Goal: Information Seeking & Learning: Learn about a topic

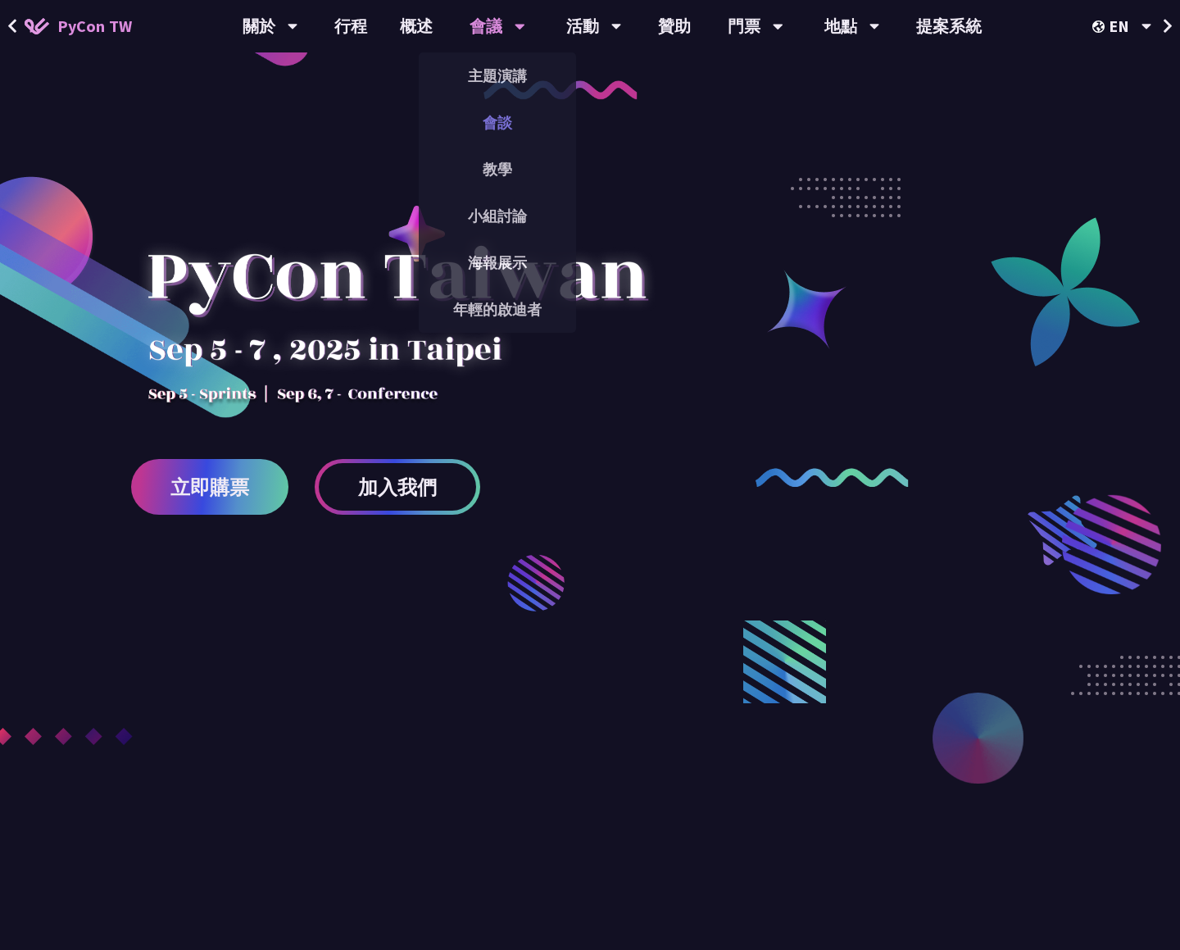
click at [494, 124] on font "會談" at bounding box center [497, 122] width 29 height 19
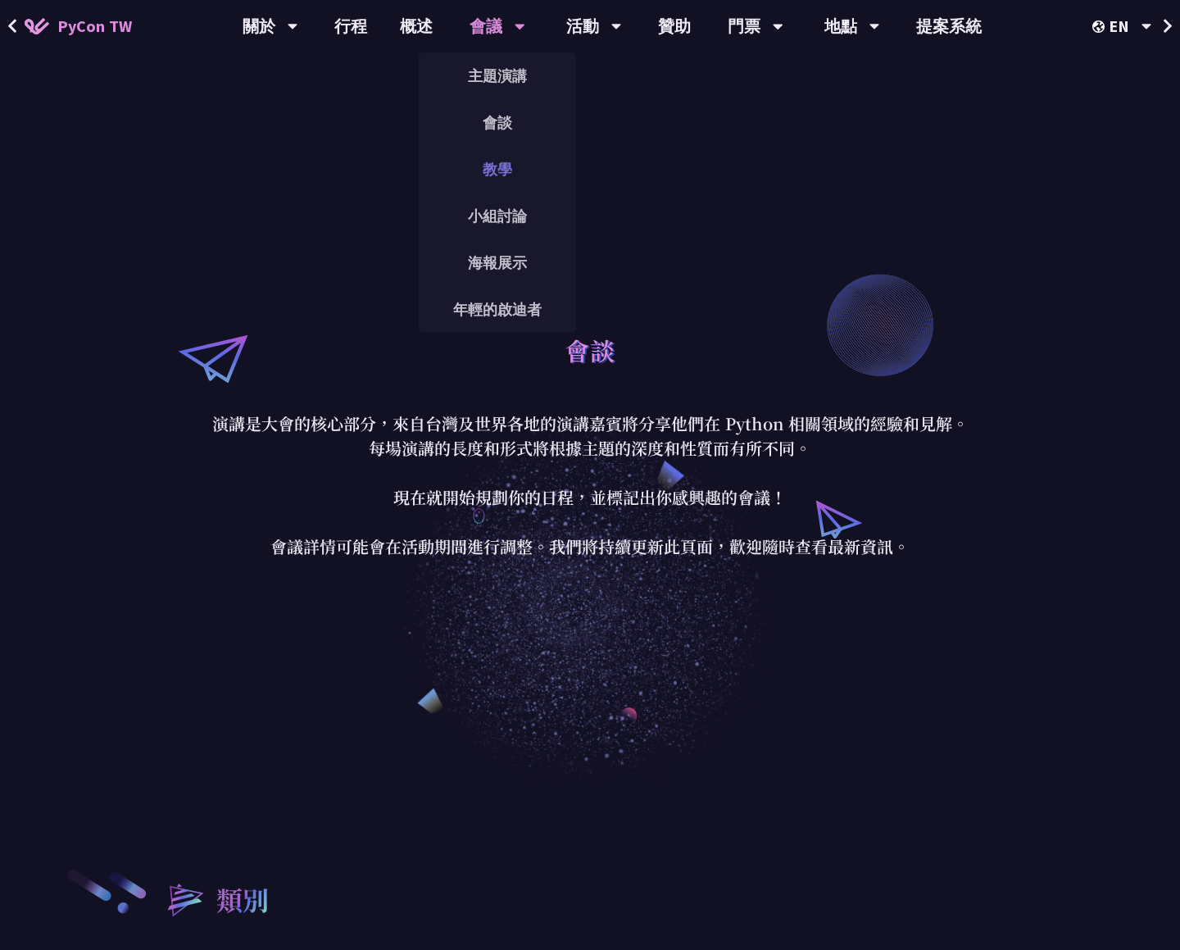
click at [503, 178] on font "教學" at bounding box center [497, 169] width 29 height 19
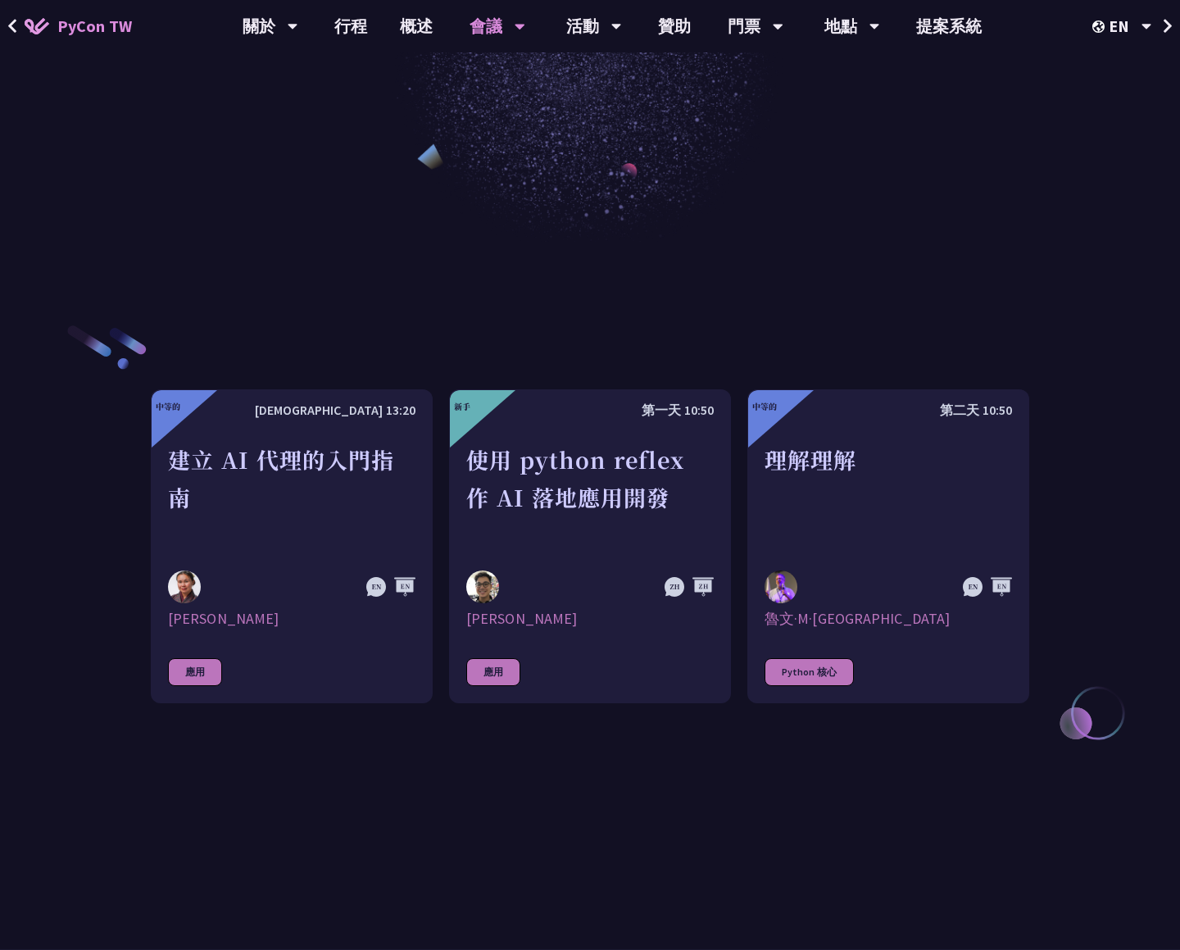
scroll to position [761, 0]
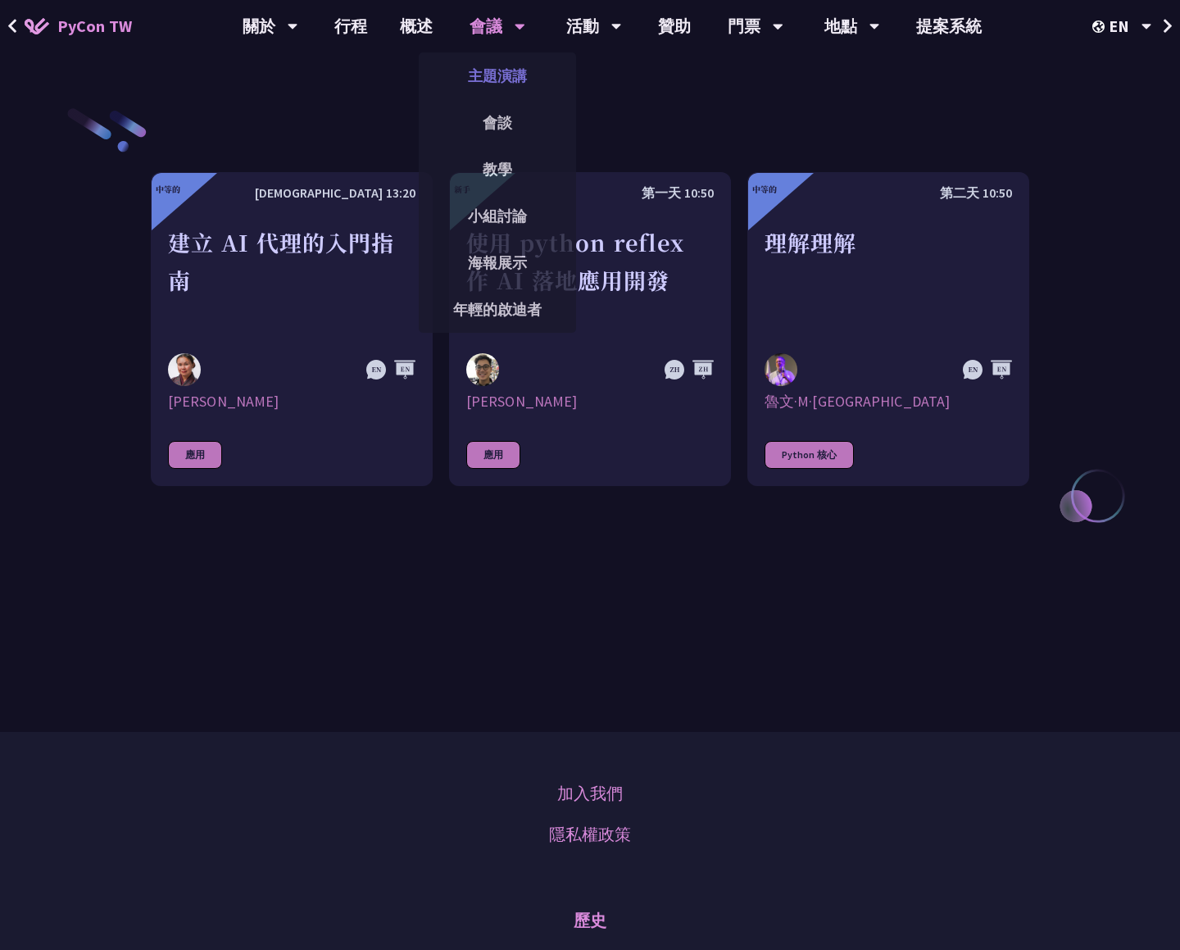
click at [498, 70] on font "主題演講" at bounding box center [497, 75] width 59 height 19
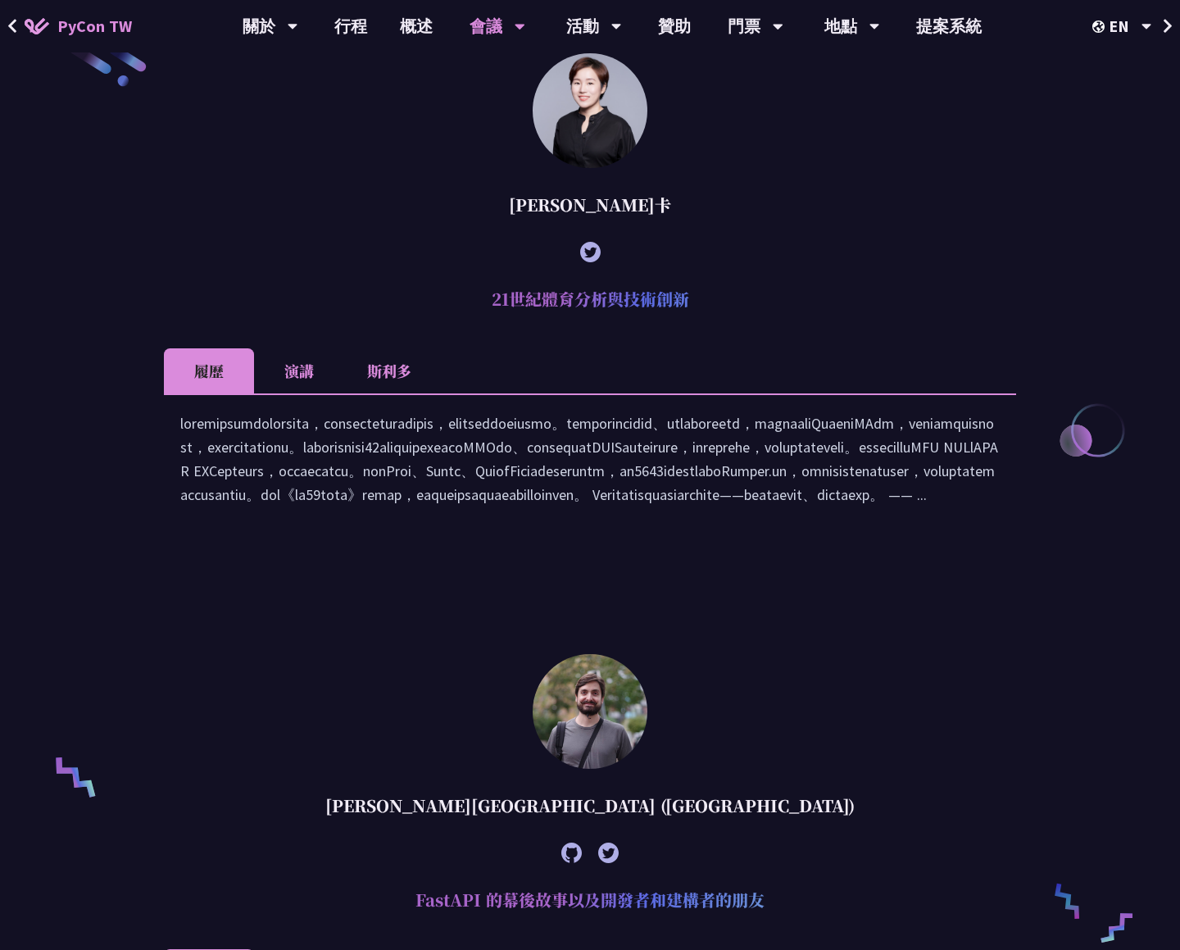
scroll to position [729, 0]
click at [379, 370] on font "斯利多" at bounding box center [389, 369] width 44 height 21
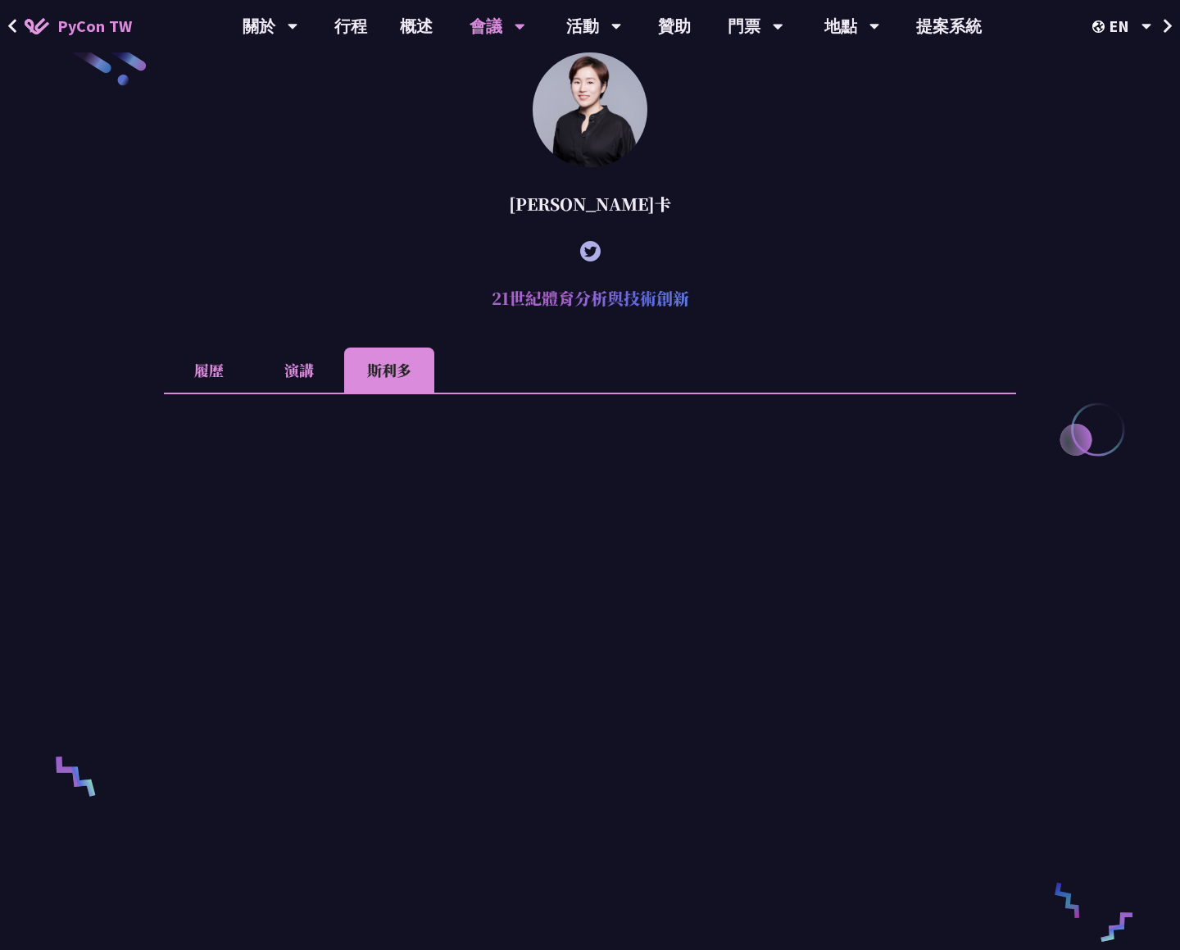
click at [299, 368] on font "演講" at bounding box center [298, 369] width 29 height 21
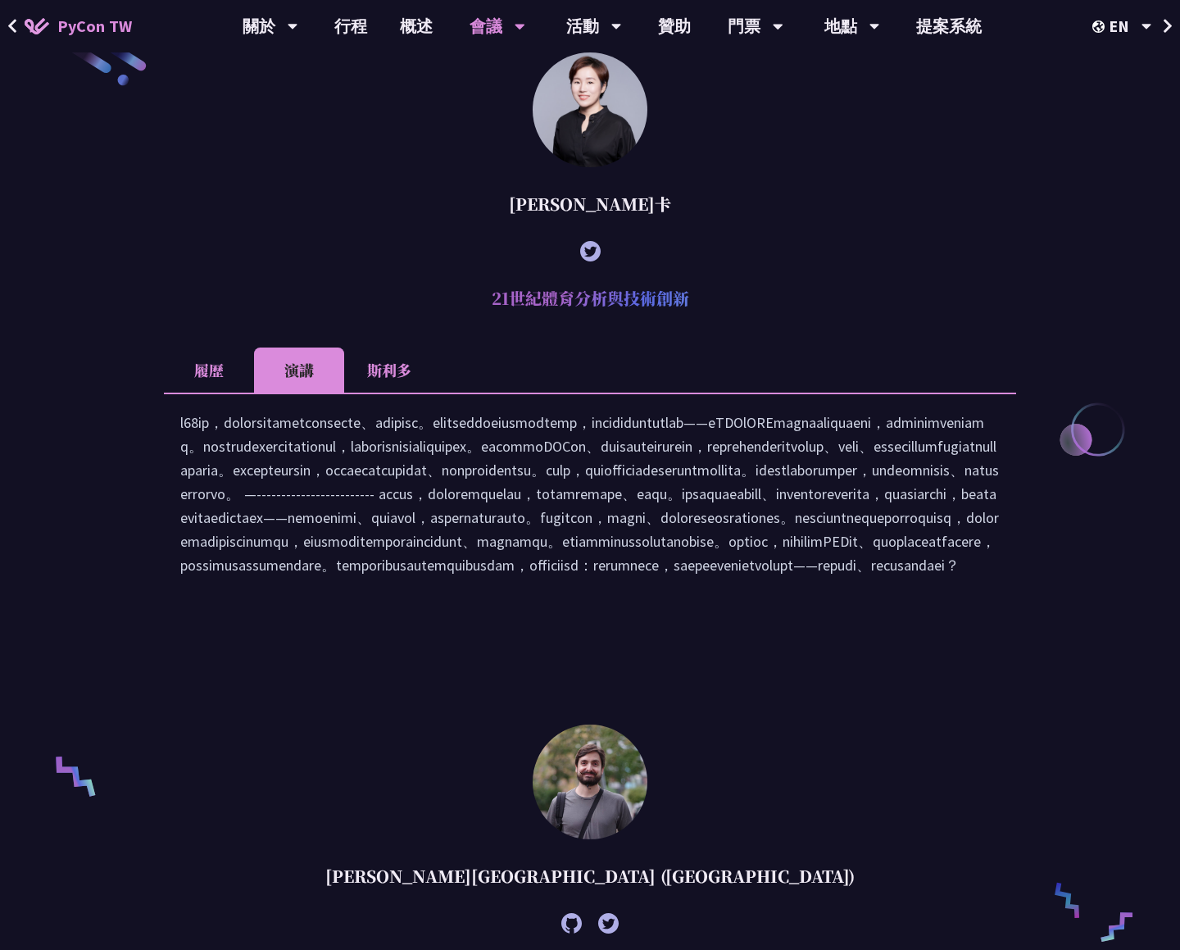
click at [402, 372] on font "斯利多" at bounding box center [389, 369] width 44 height 21
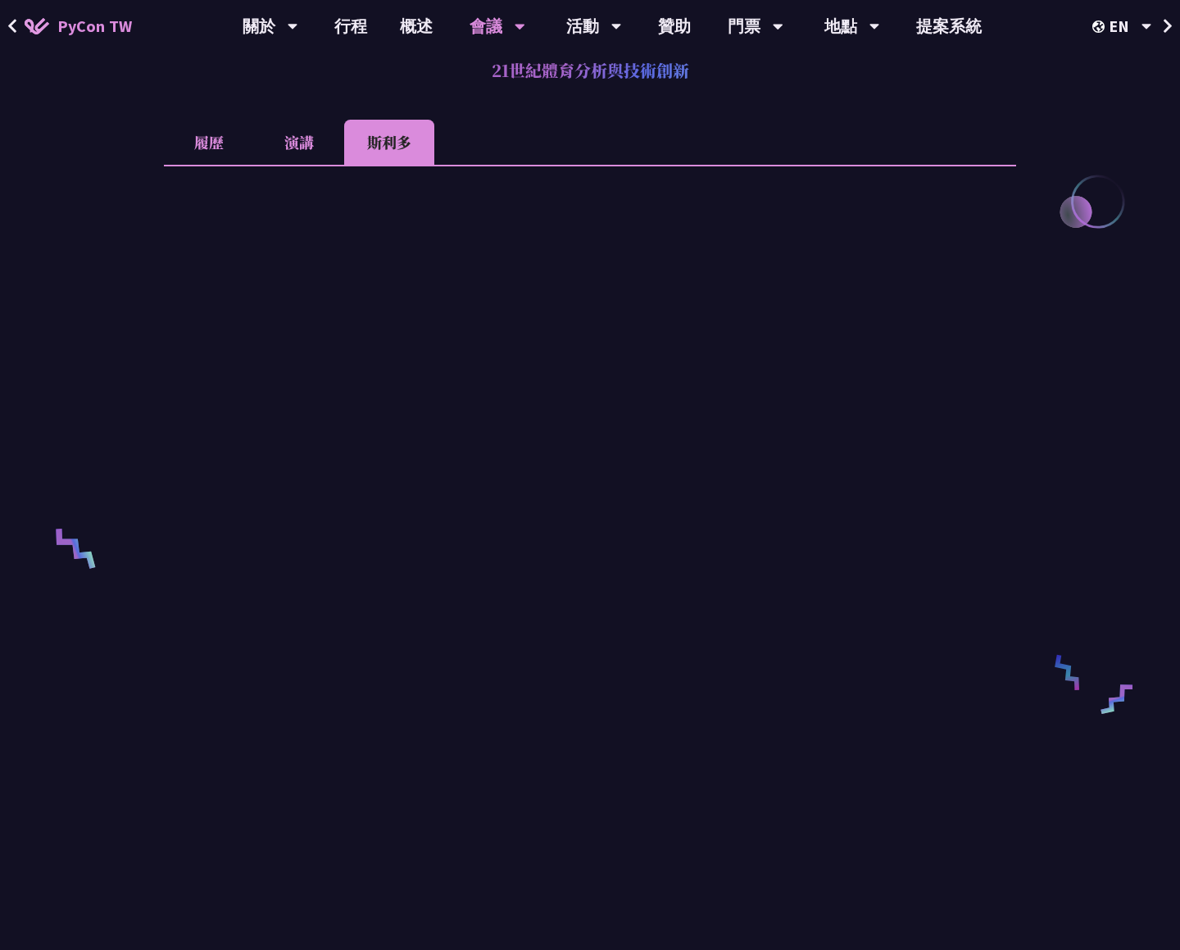
scroll to position [857, 0]
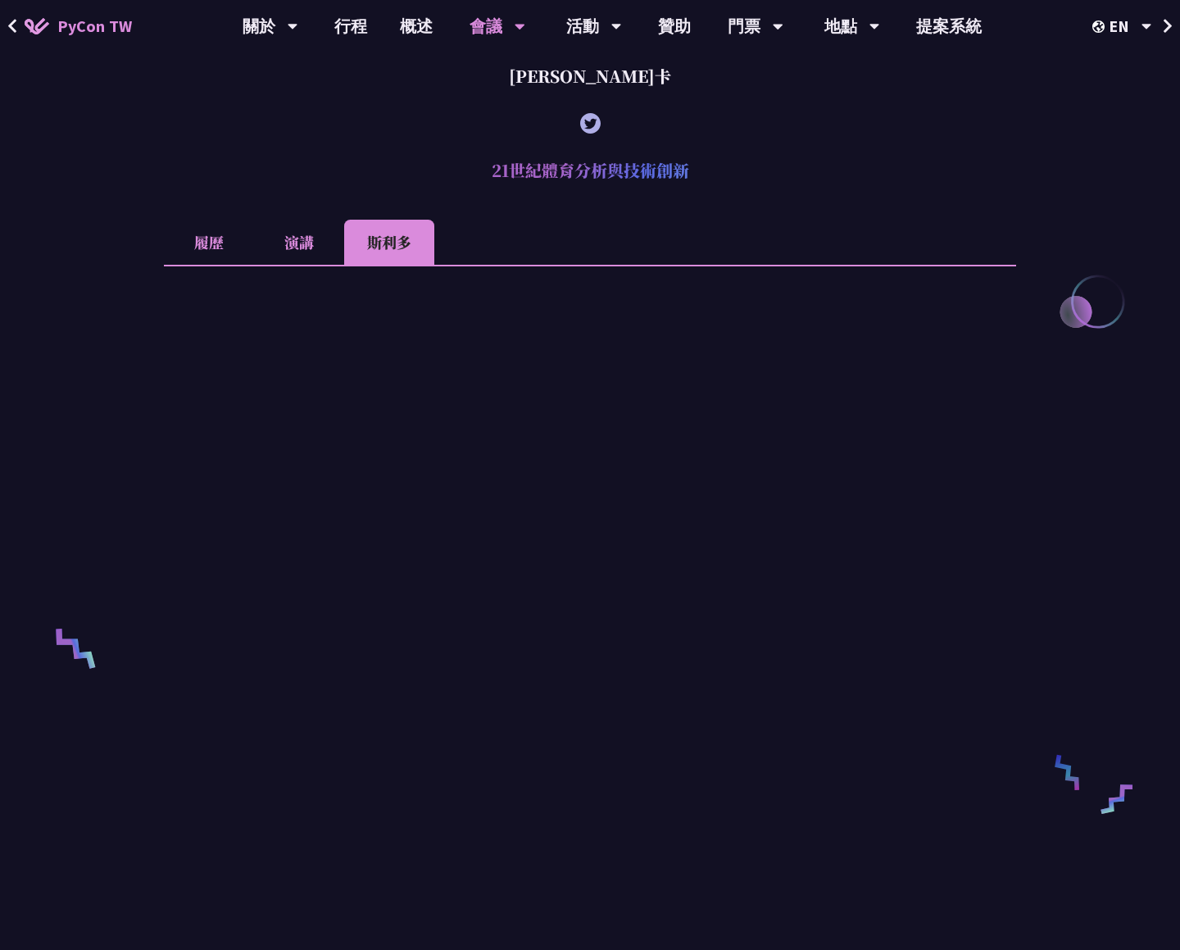
click at [206, 250] on font "履歷" at bounding box center [208, 241] width 29 height 21
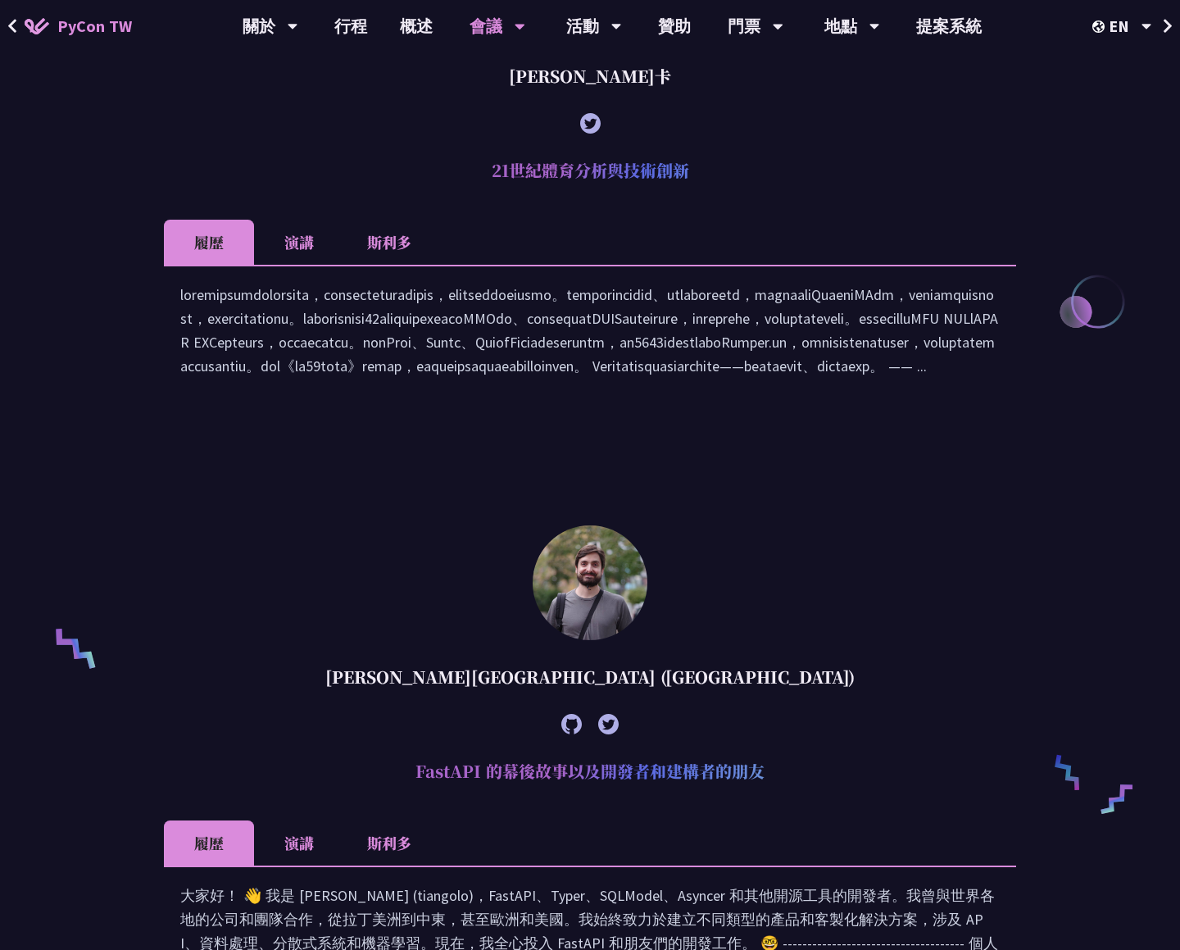
click at [506, 375] on font at bounding box center [589, 330] width 818 height 90
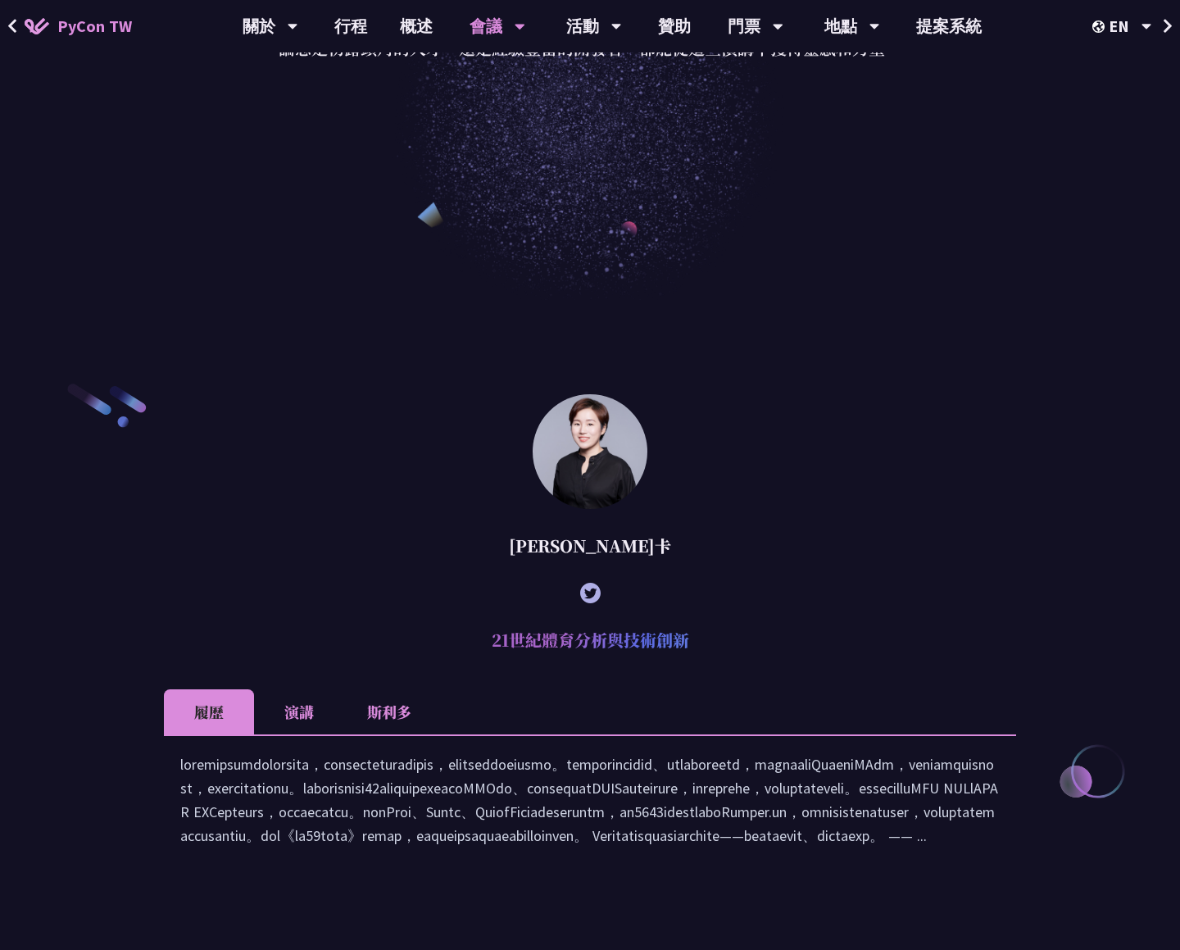
scroll to position [0, 0]
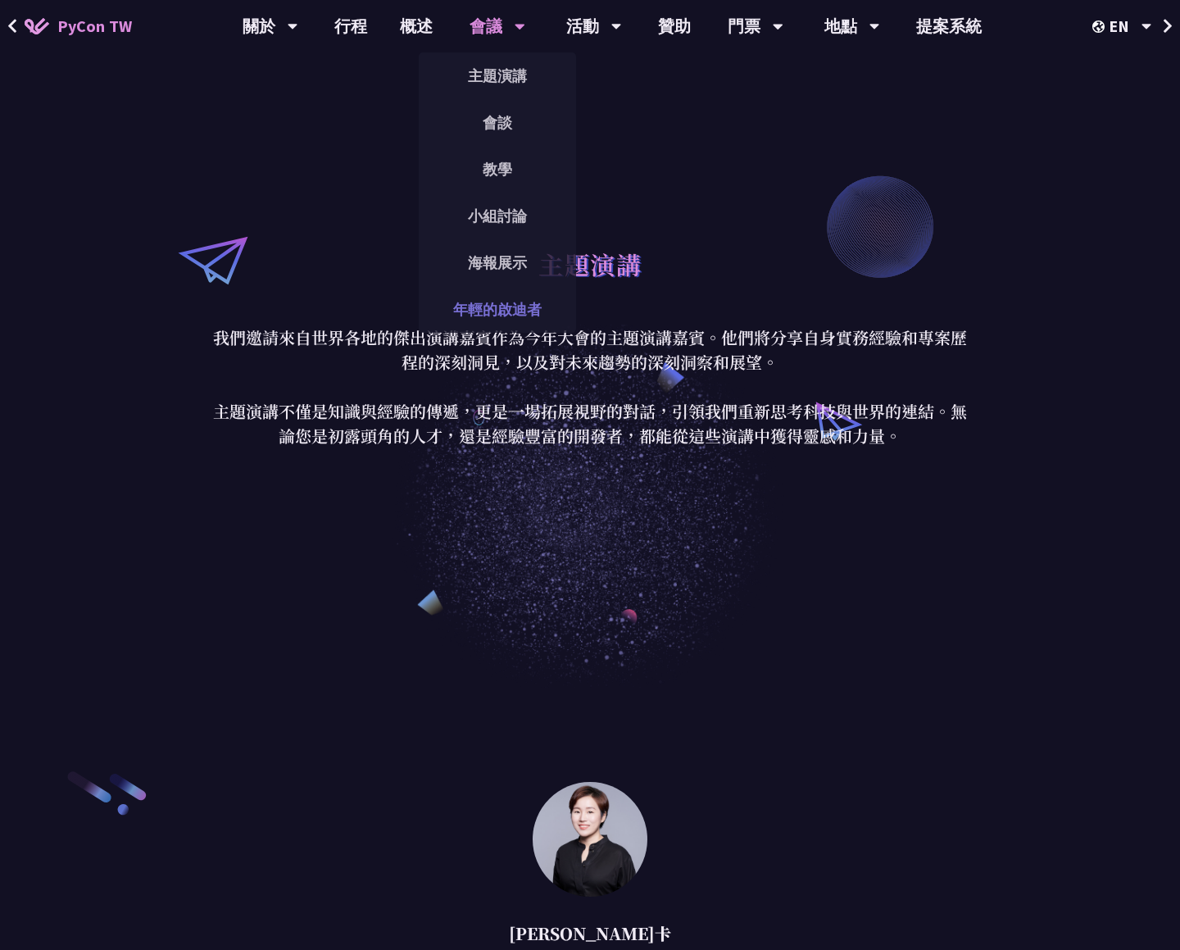
click at [481, 311] on font "年輕的啟迪者" at bounding box center [497, 309] width 88 height 19
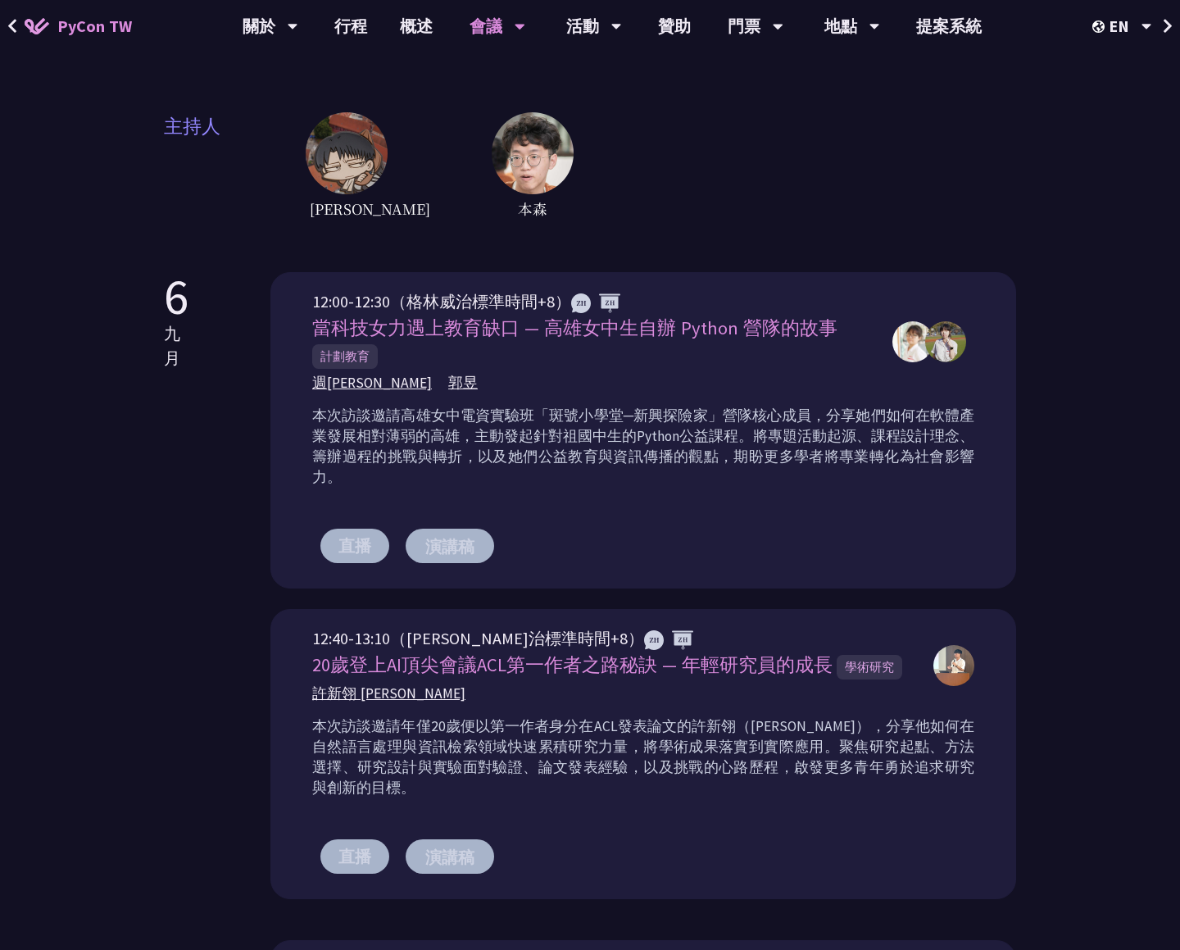
scroll to position [338, 0]
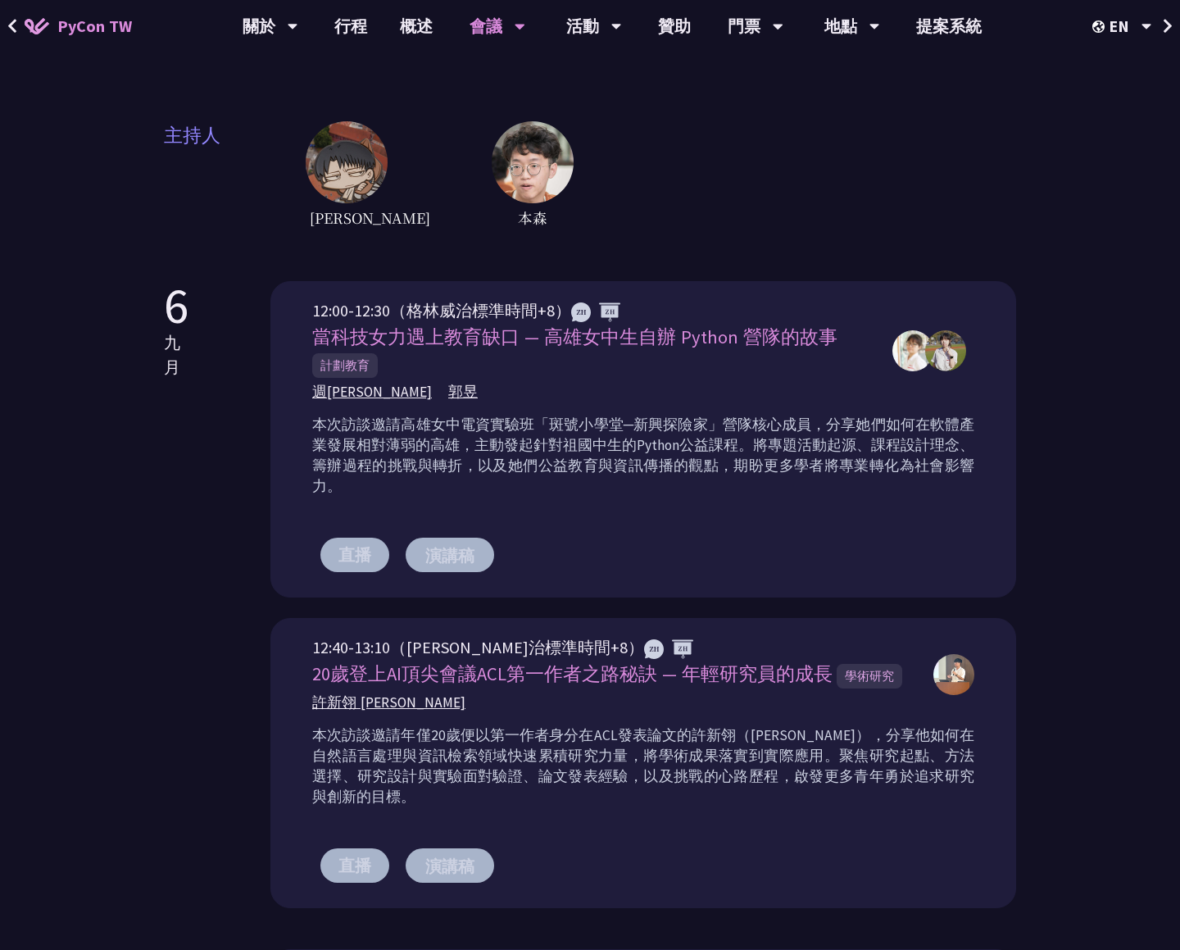
click at [948, 330] on img at bounding box center [945, 350] width 41 height 41
click at [477, 300] on font "12:00-12:30（格林威治標準時間+8）" at bounding box center [441, 310] width 259 height 20
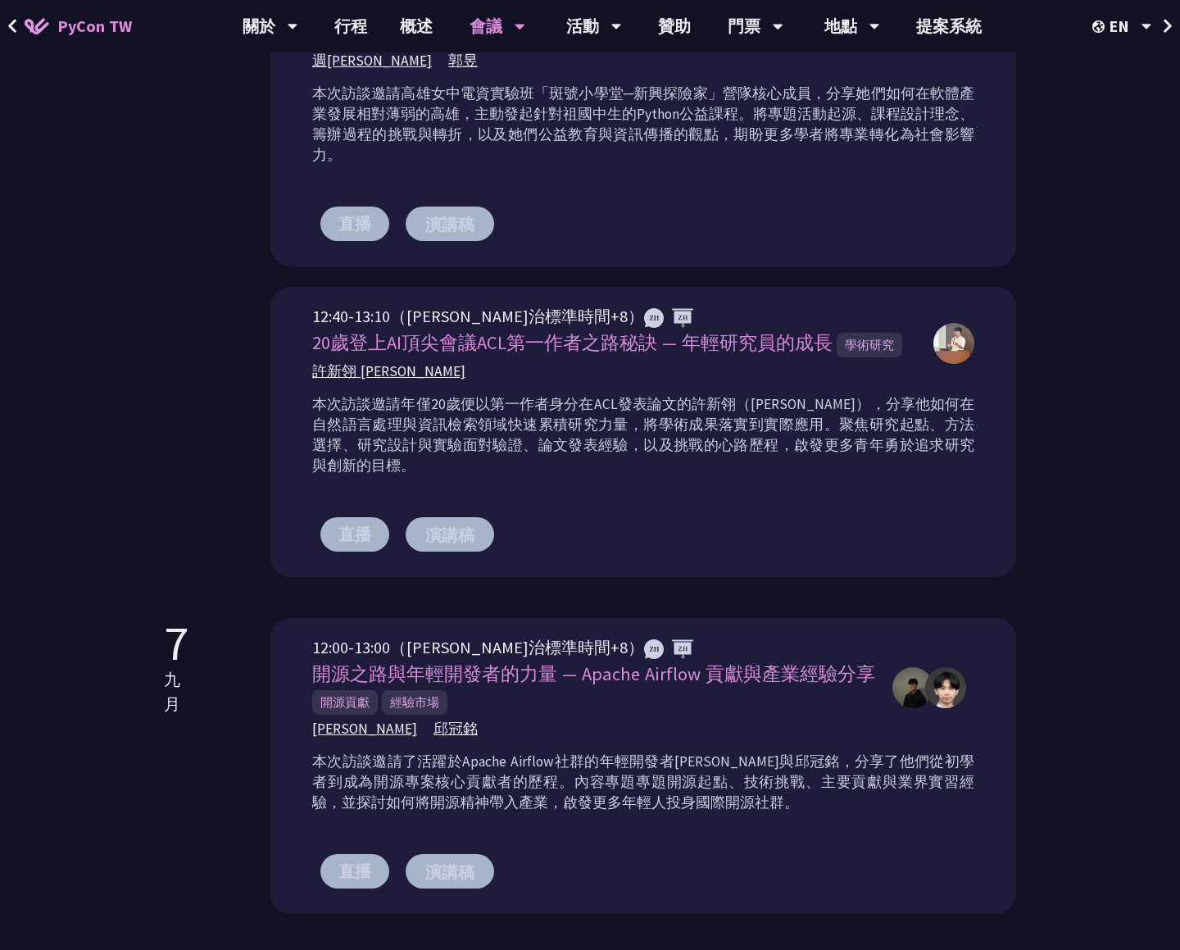
scroll to position [0, 0]
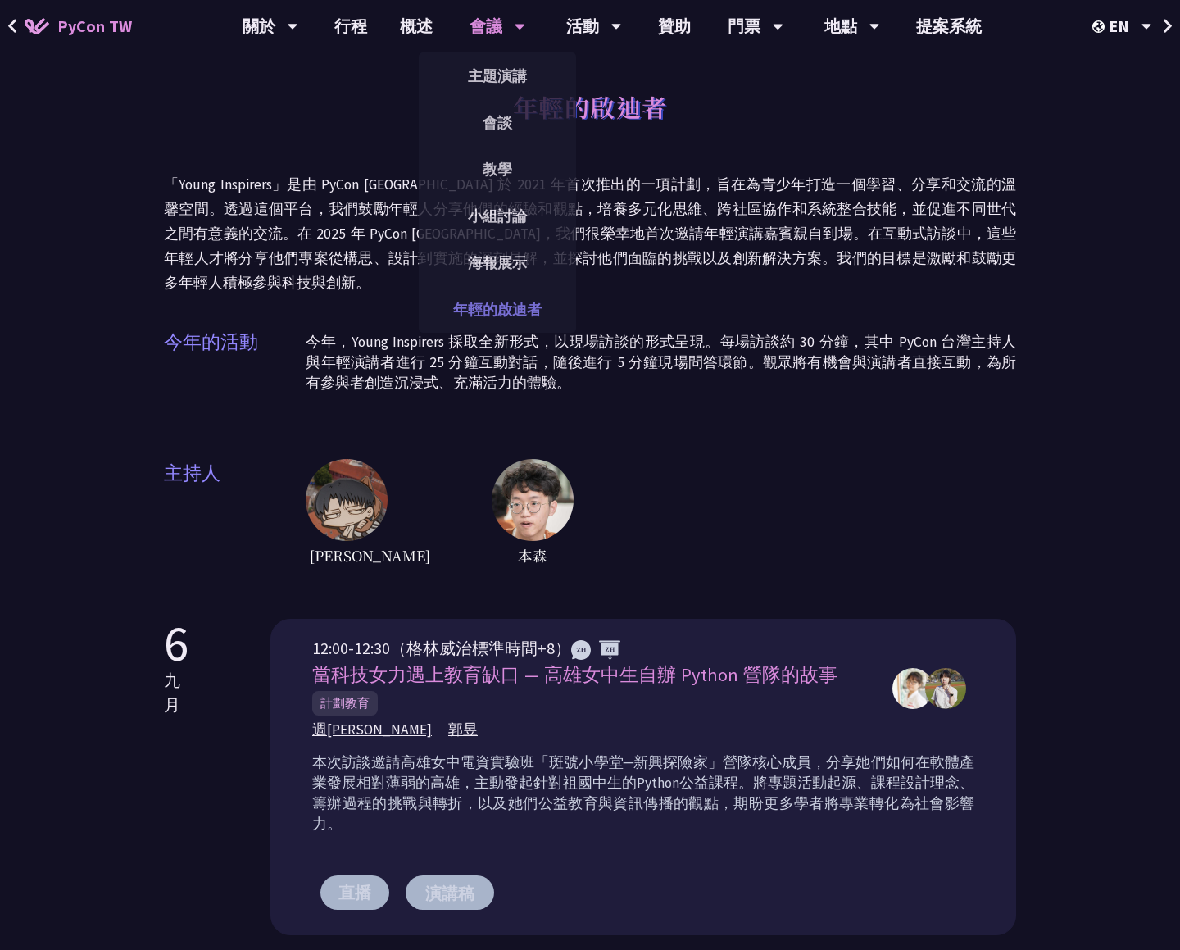
click at [489, 307] on font "年輕的啟迪者" at bounding box center [497, 309] width 88 height 19
click at [513, 268] on font "海報展示" at bounding box center [497, 262] width 59 height 19
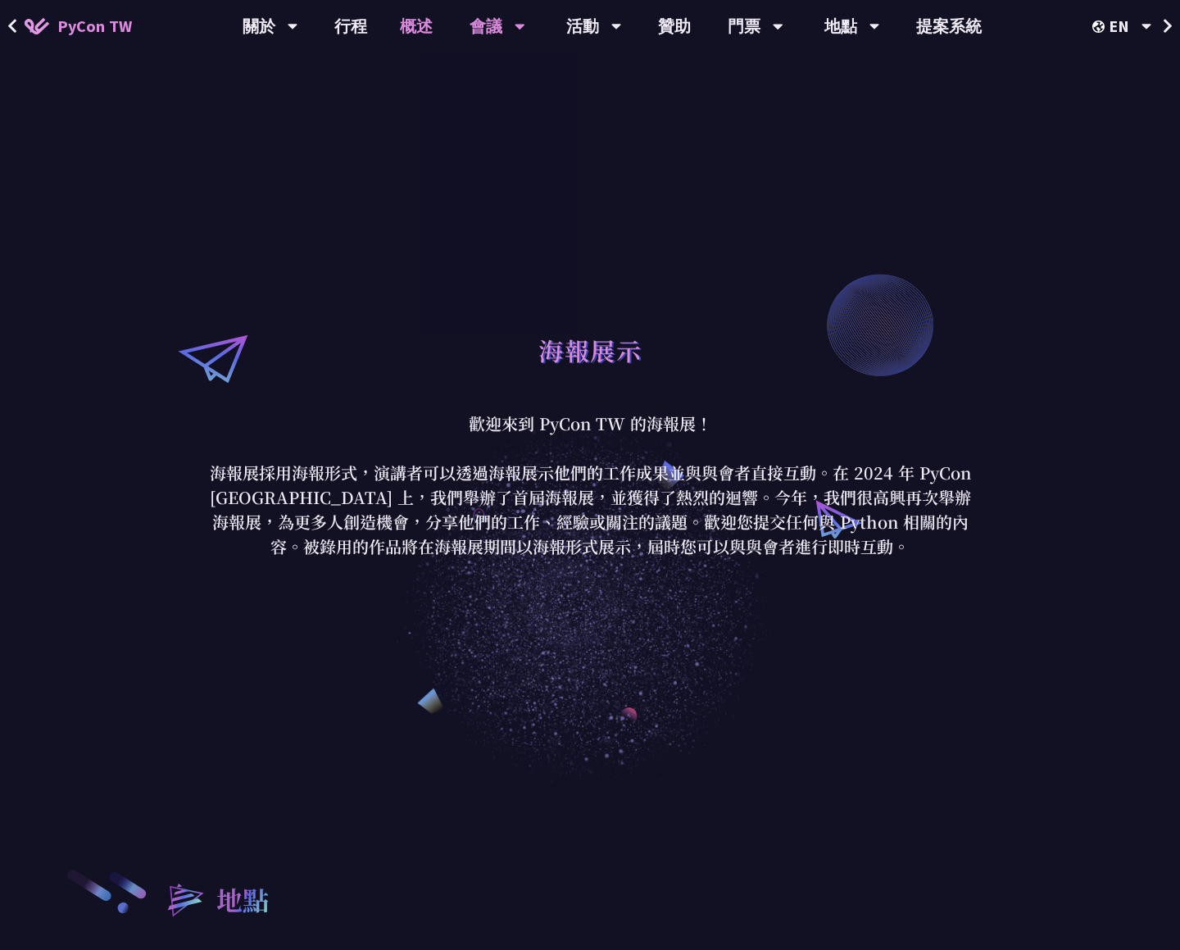
click at [403, 28] on font "概述" at bounding box center [416, 26] width 33 height 20
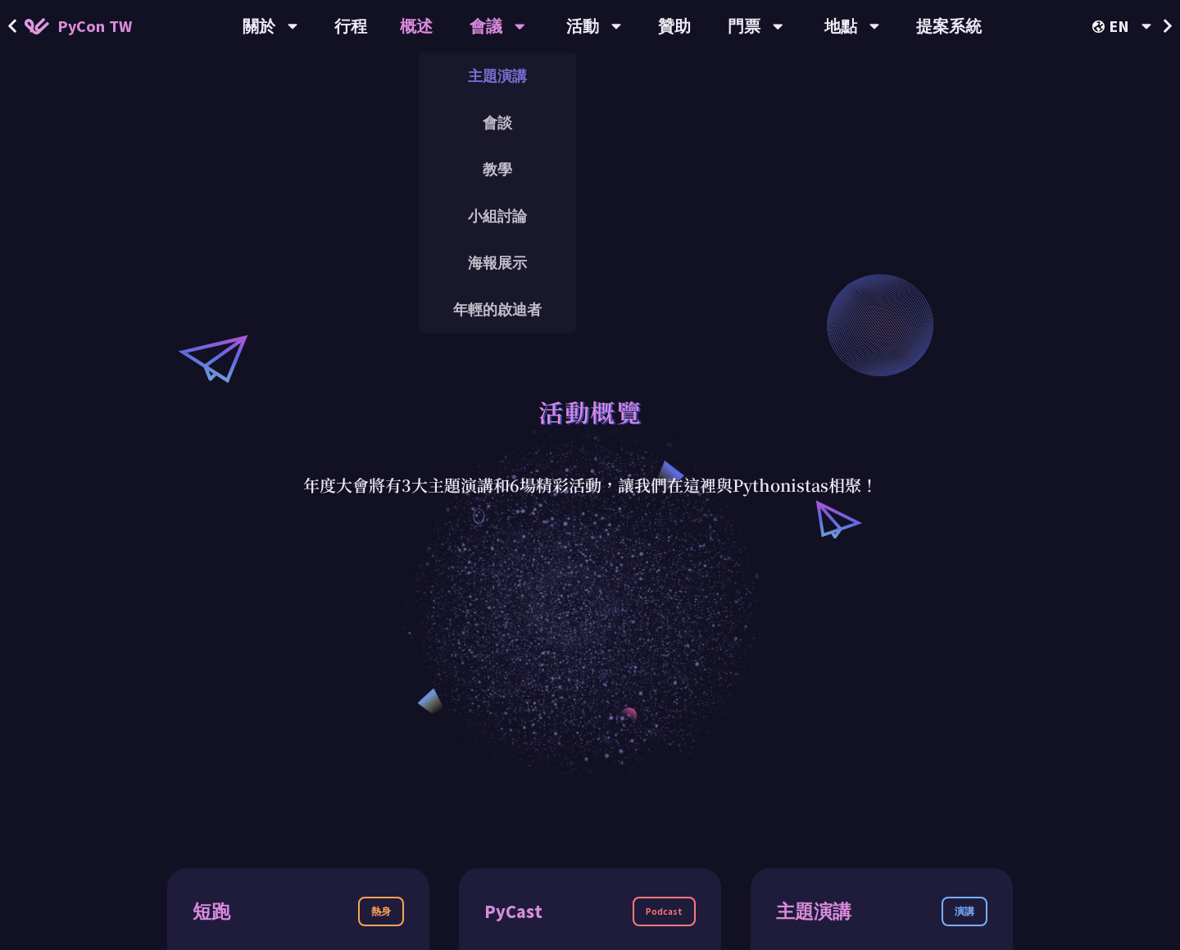
click at [479, 81] on font "主題演講" at bounding box center [497, 75] width 59 height 19
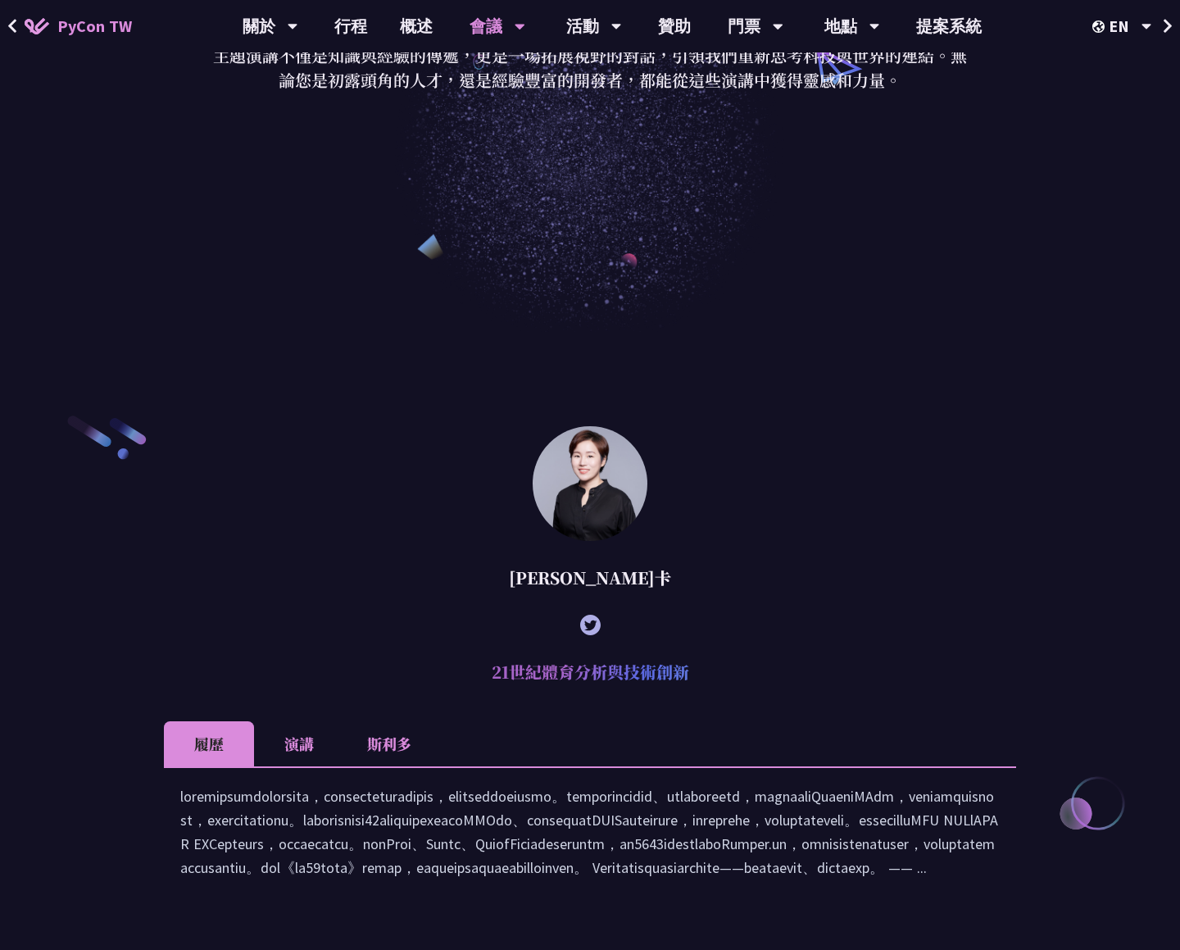
scroll to position [460, 0]
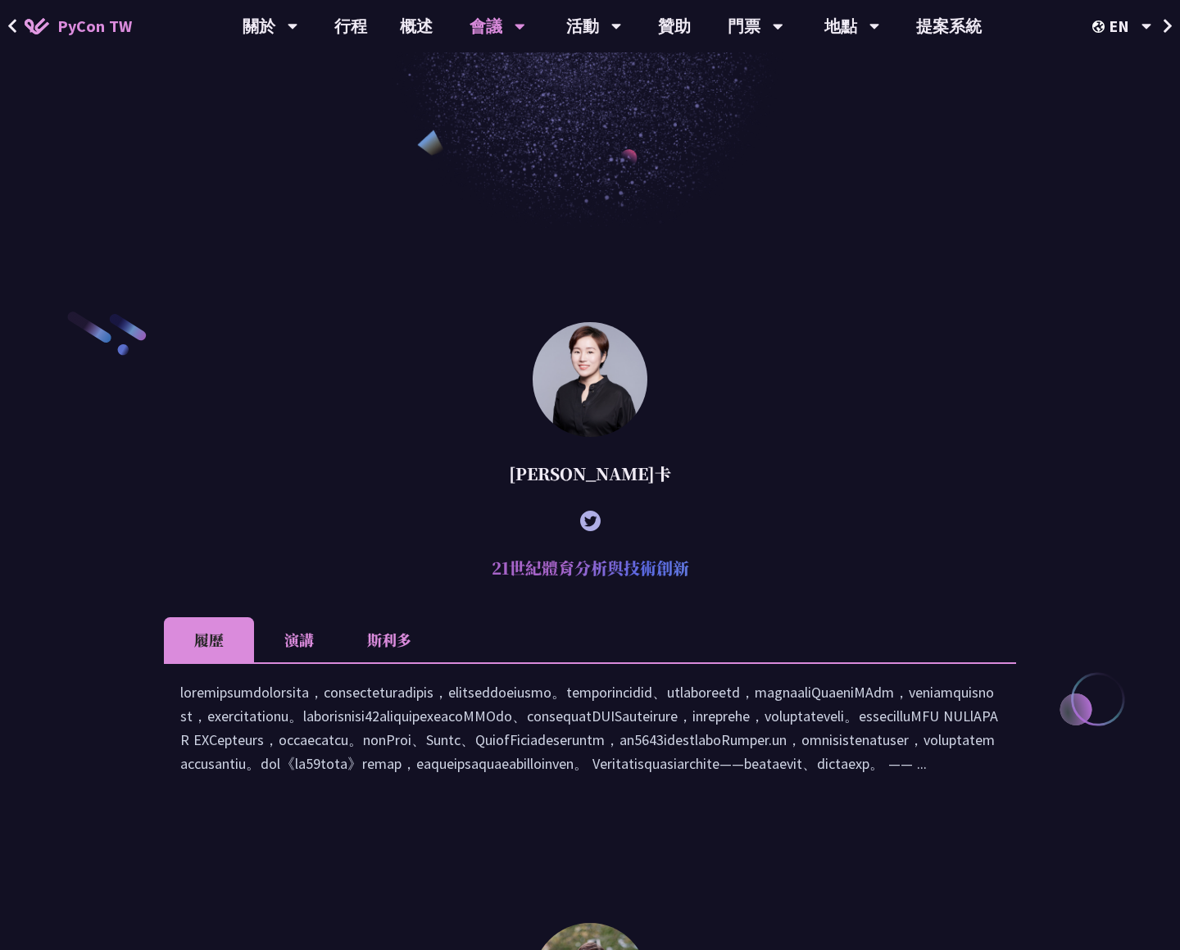
click at [298, 641] on font "演講" at bounding box center [298, 638] width 29 height 21
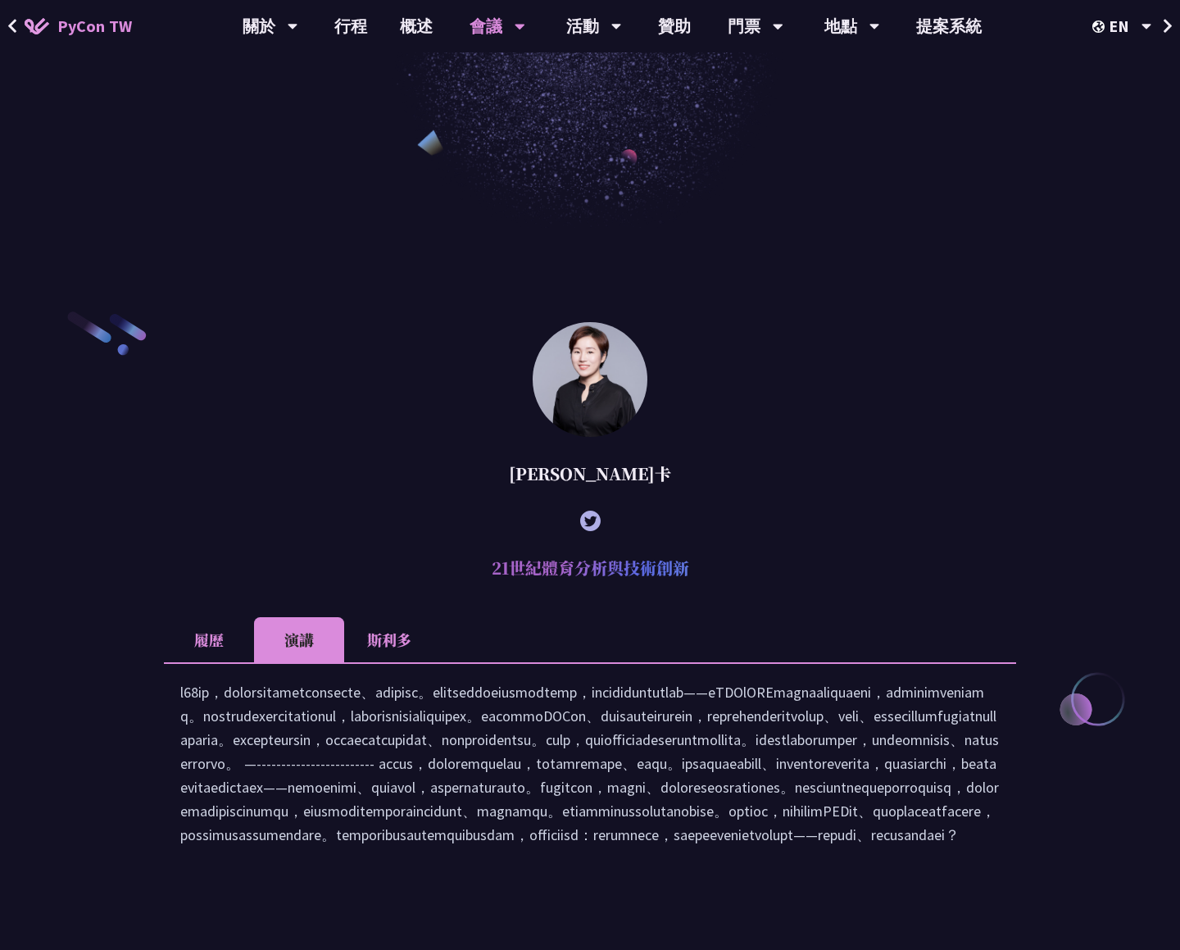
click at [396, 651] on li "斯利多" at bounding box center [389, 639] width 90 height 45
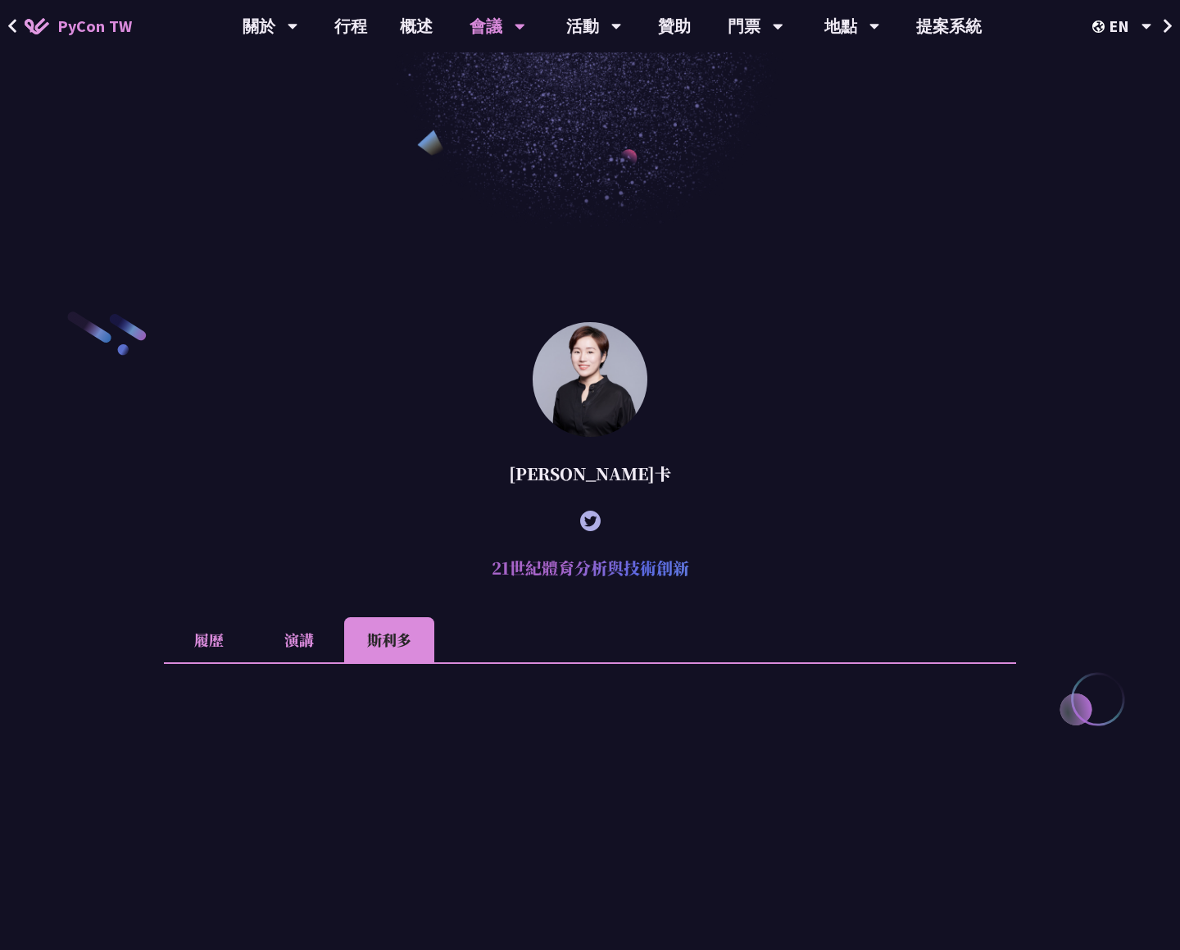
click at [307, 636] on font "演講" at bounding box center [298, 638] width 29 height 21
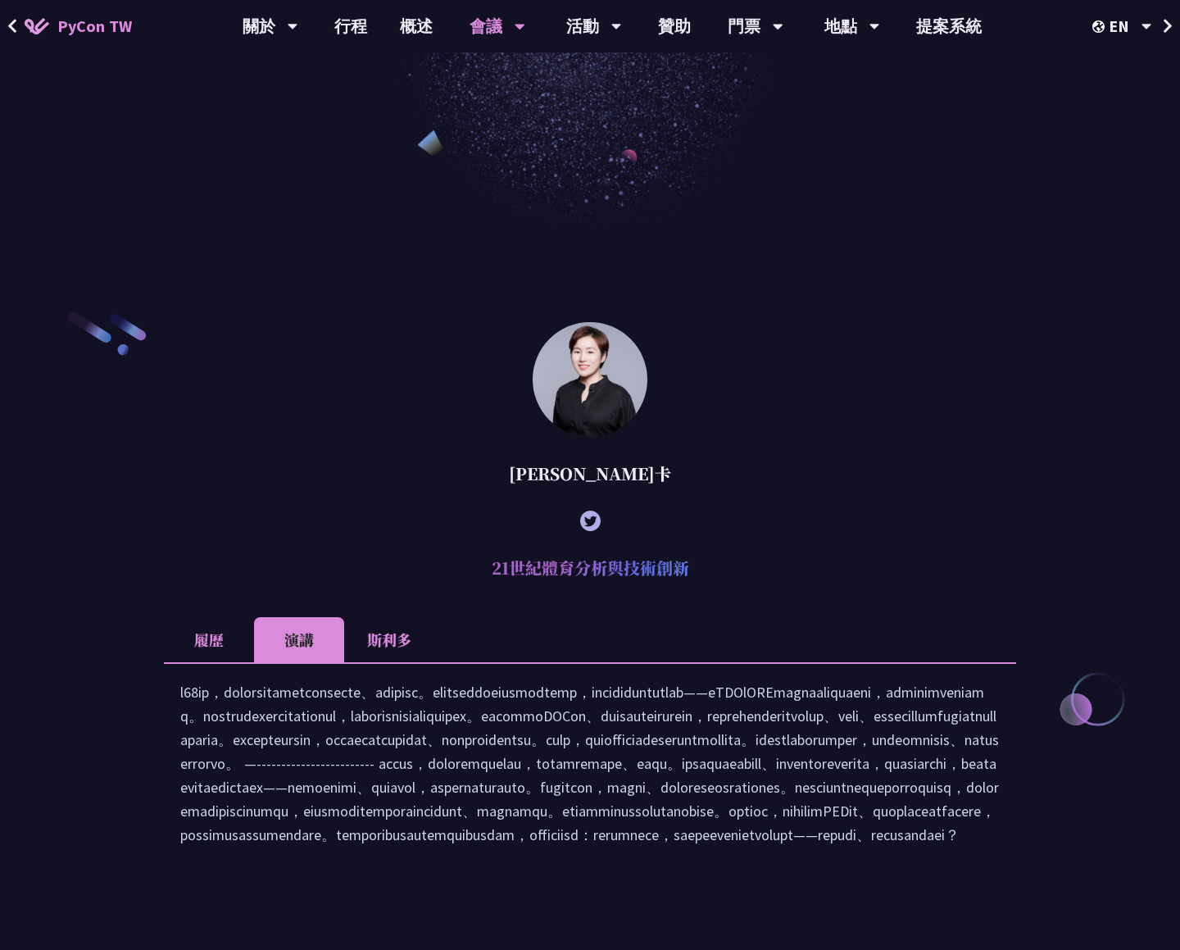
click at [194, 624] on li "履歷" at bounding box center [209, 639] width 90 height 45
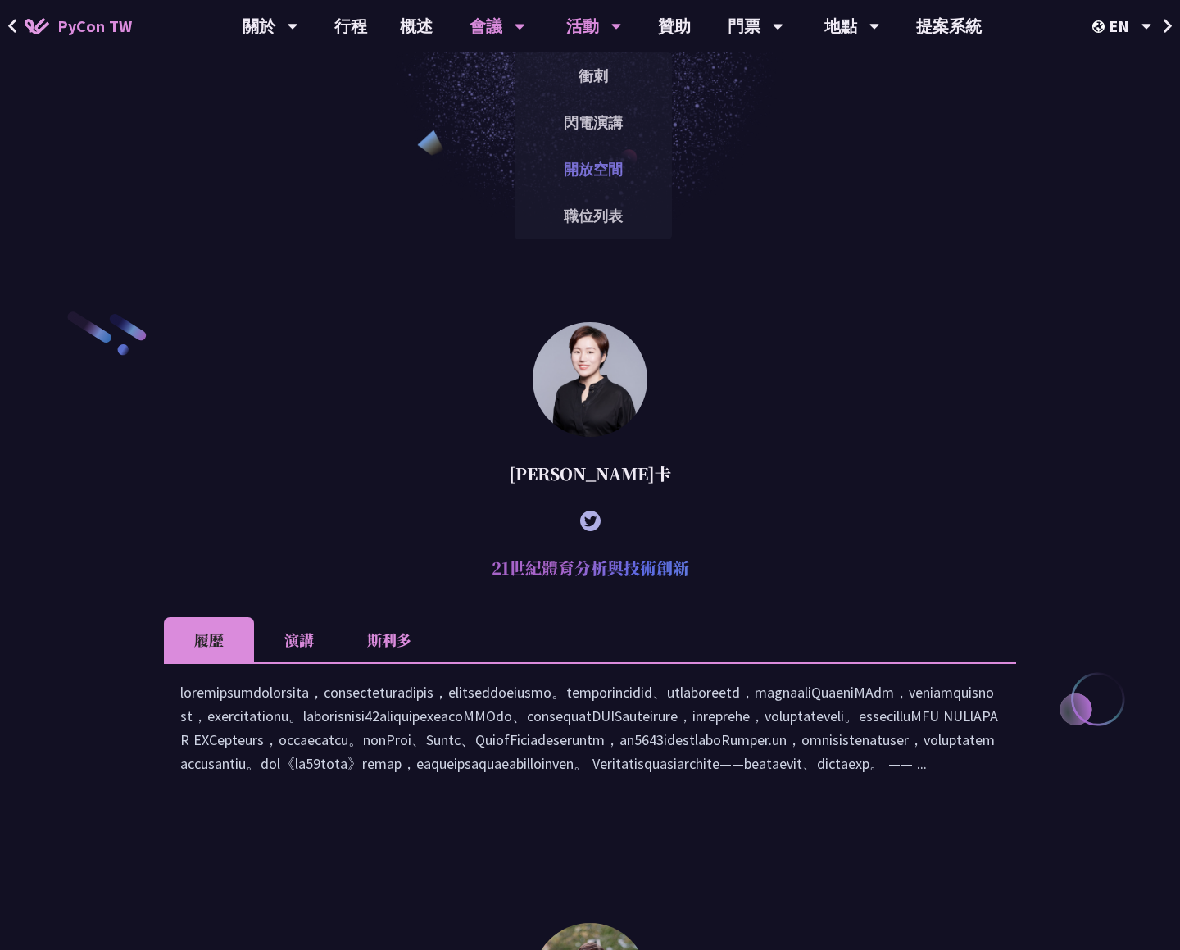
click at [588, 161] on font "開放空間" at bounding box center [593, 169] width 59 height 19
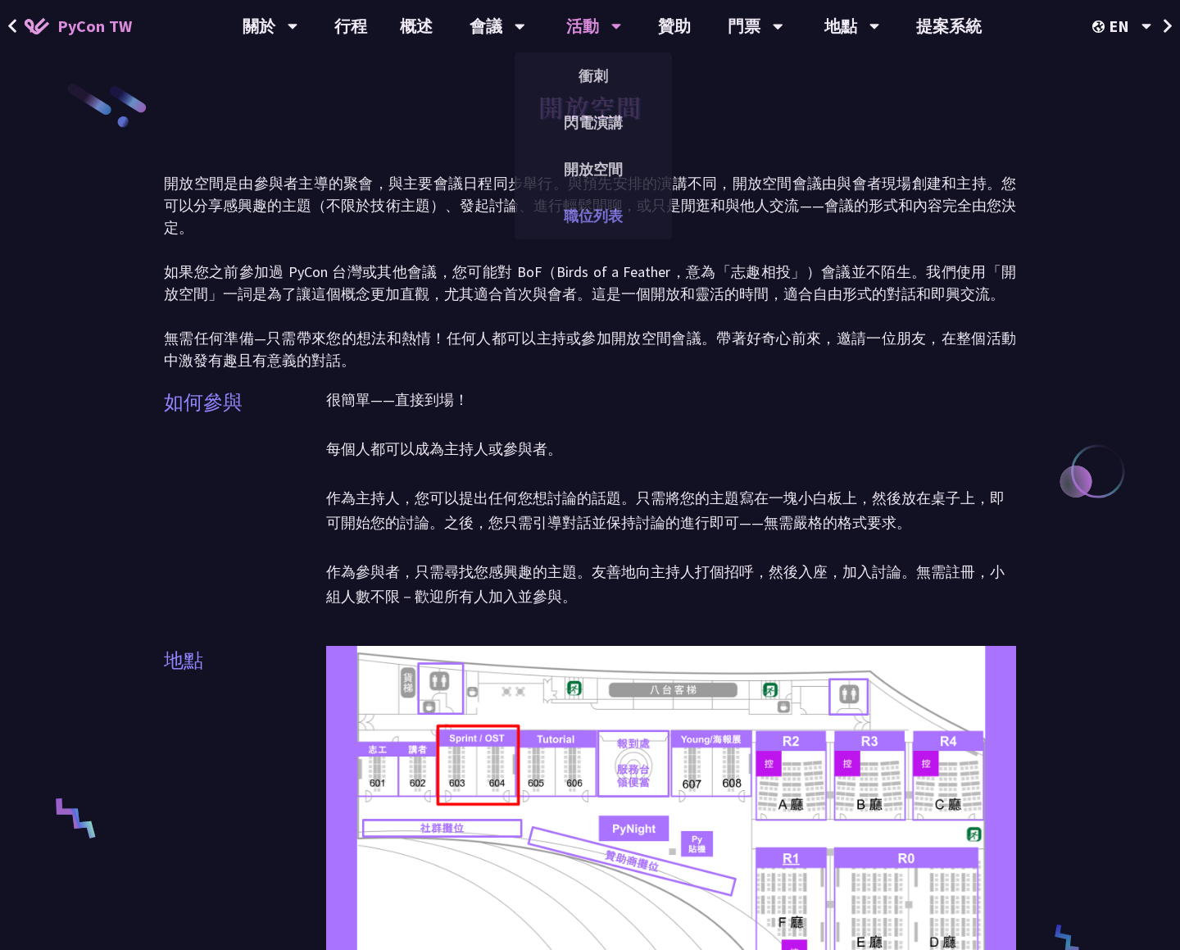
click at [583, 219] on font "職位列表" at bounding box center [593, 215] width 59 height 19
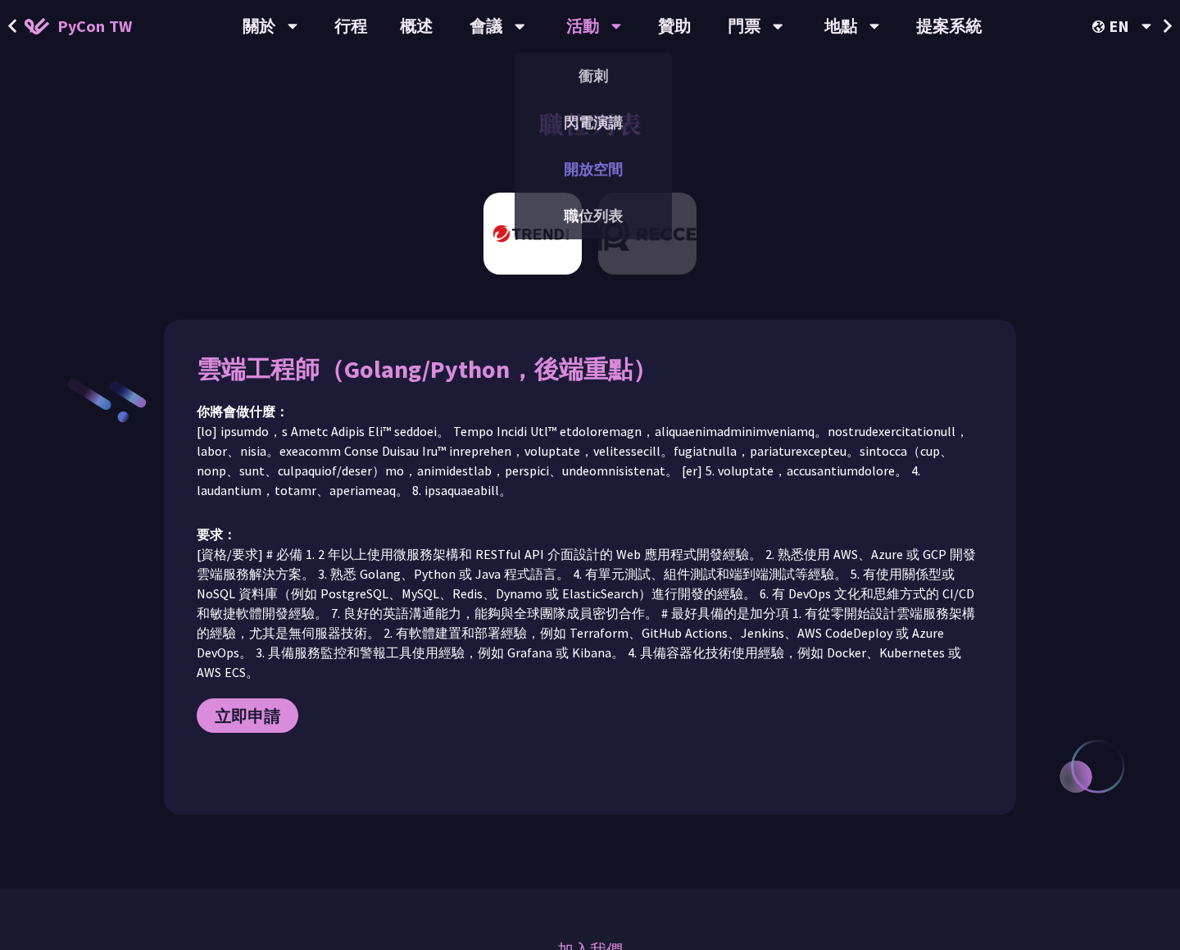
click at [578, 181] on link "開放空間" at bounding box center [593, 169] width 157 height 39
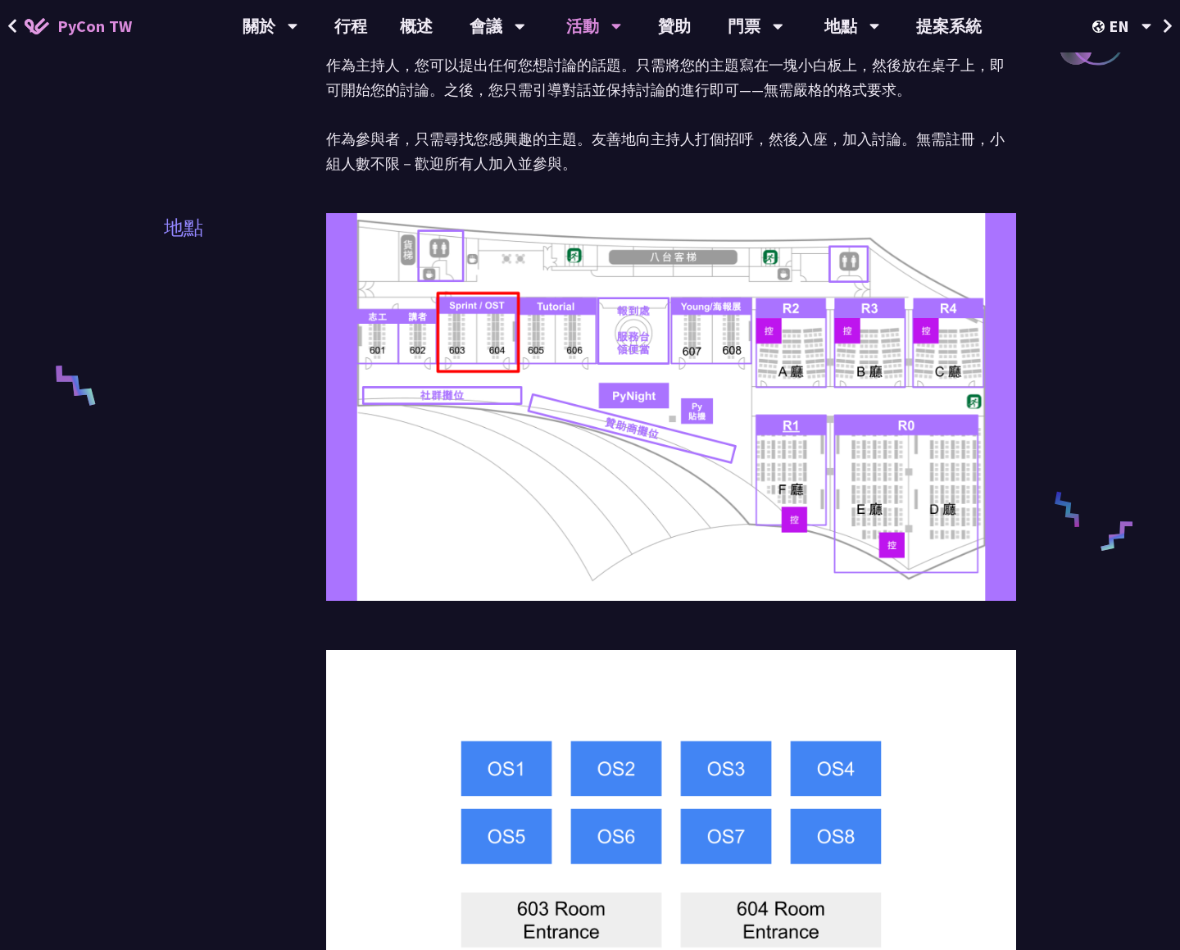
scroll to position [429, 0]
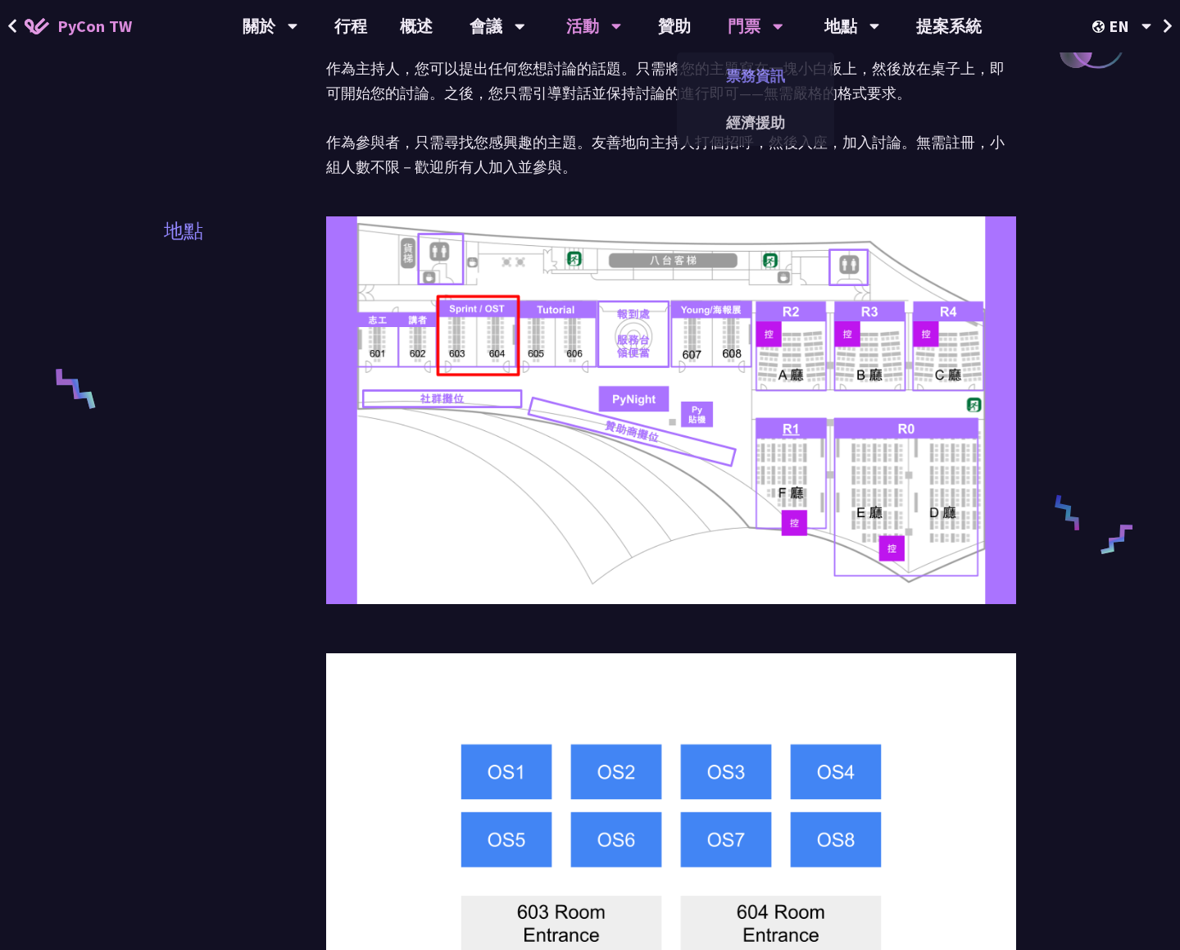
click at [738, 73] on font "票務資訊" at bounding box center [755, 75] width 59 height 19
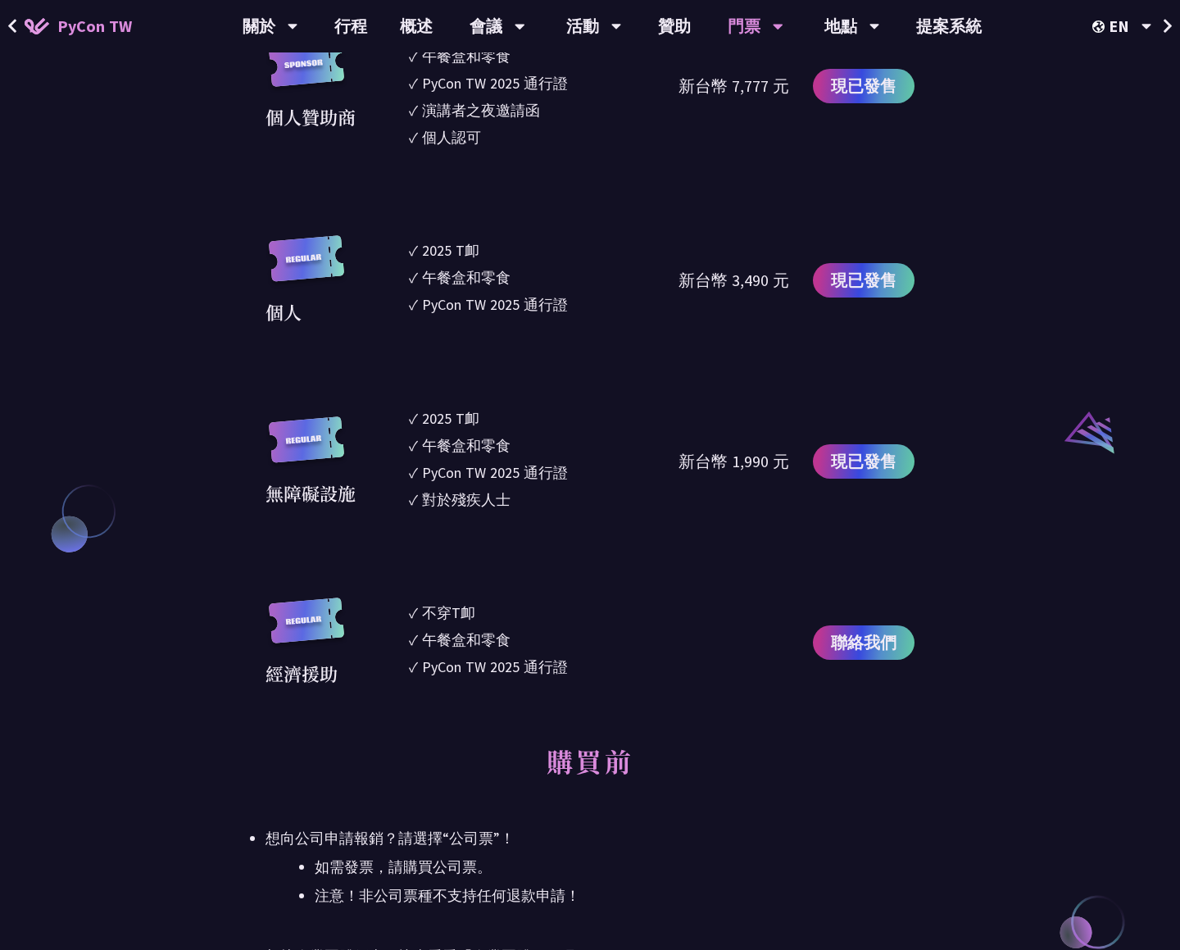
scroll to position [1699, 0]
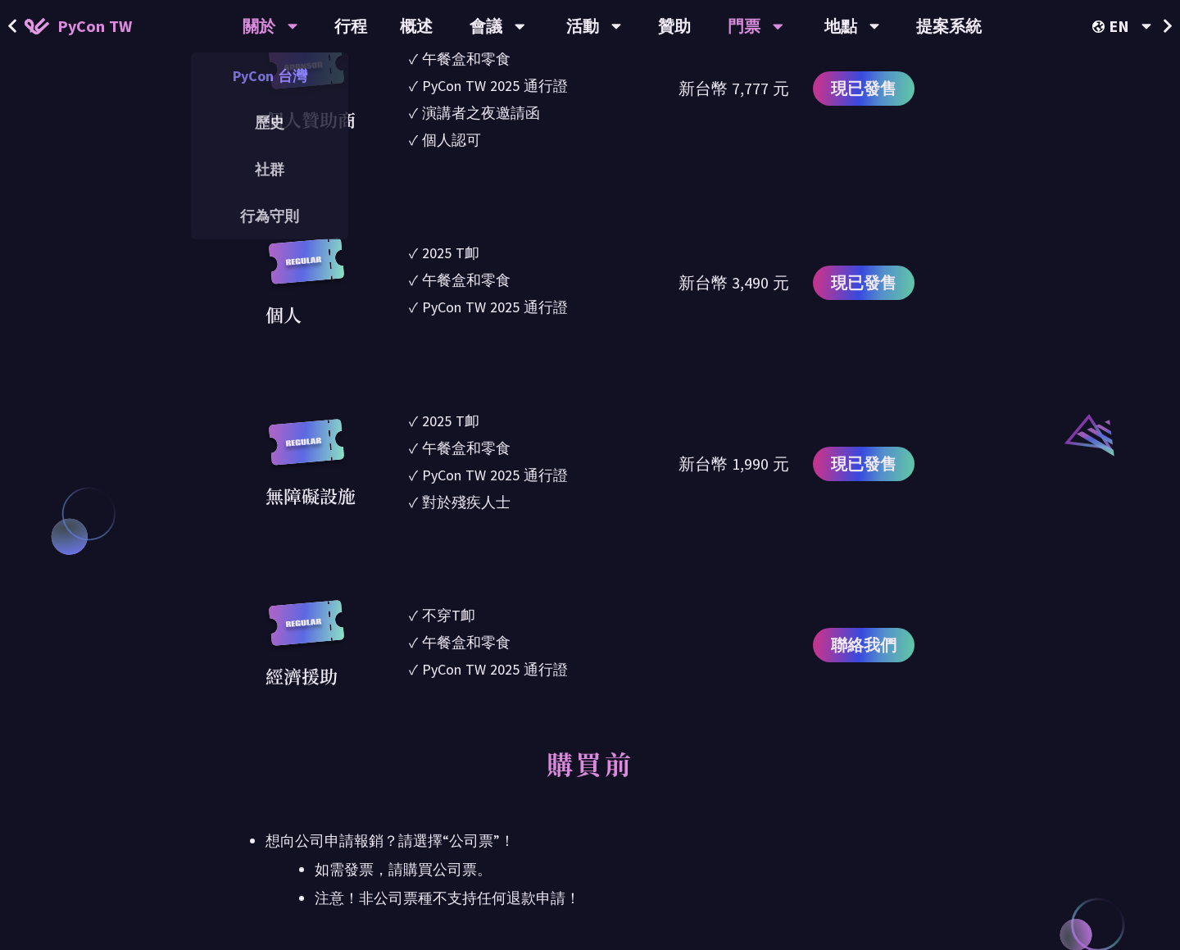
click at [245, 73] on font "PyCon 台灣" at bounding box center [270, 75] width 75 height 19
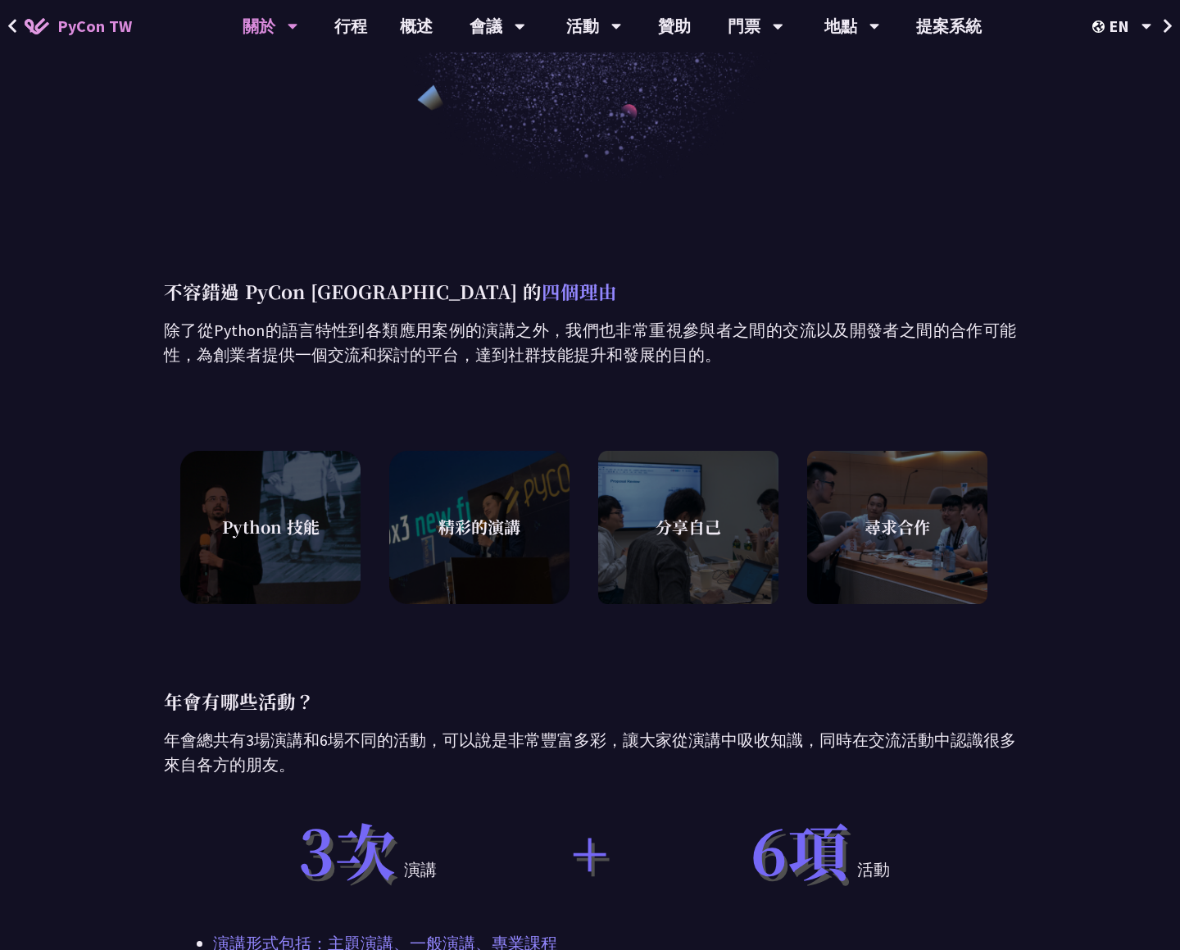
scroll to position [493, 0]
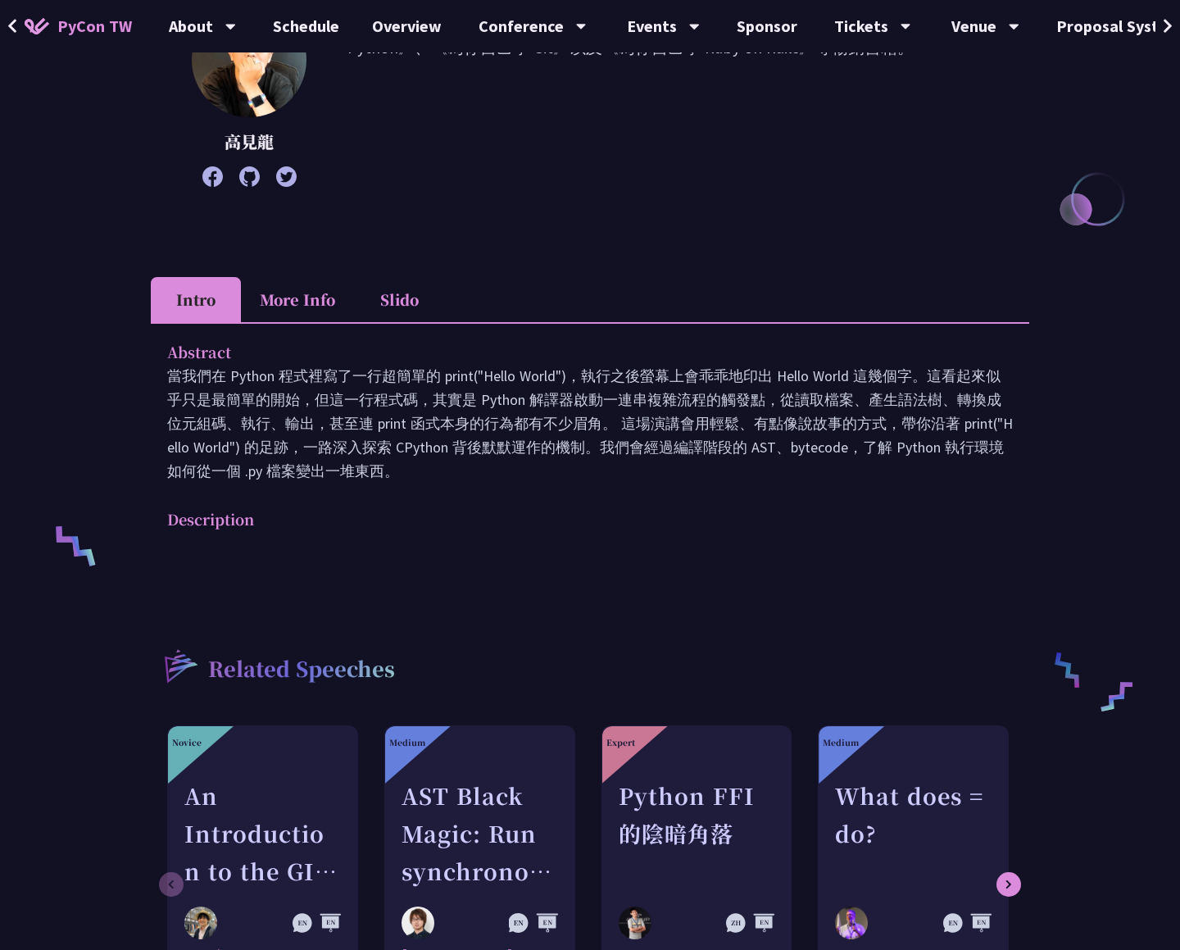
scroll to position [82, 0]
